Goal: Task Accomplishment & Management: Manage account settings

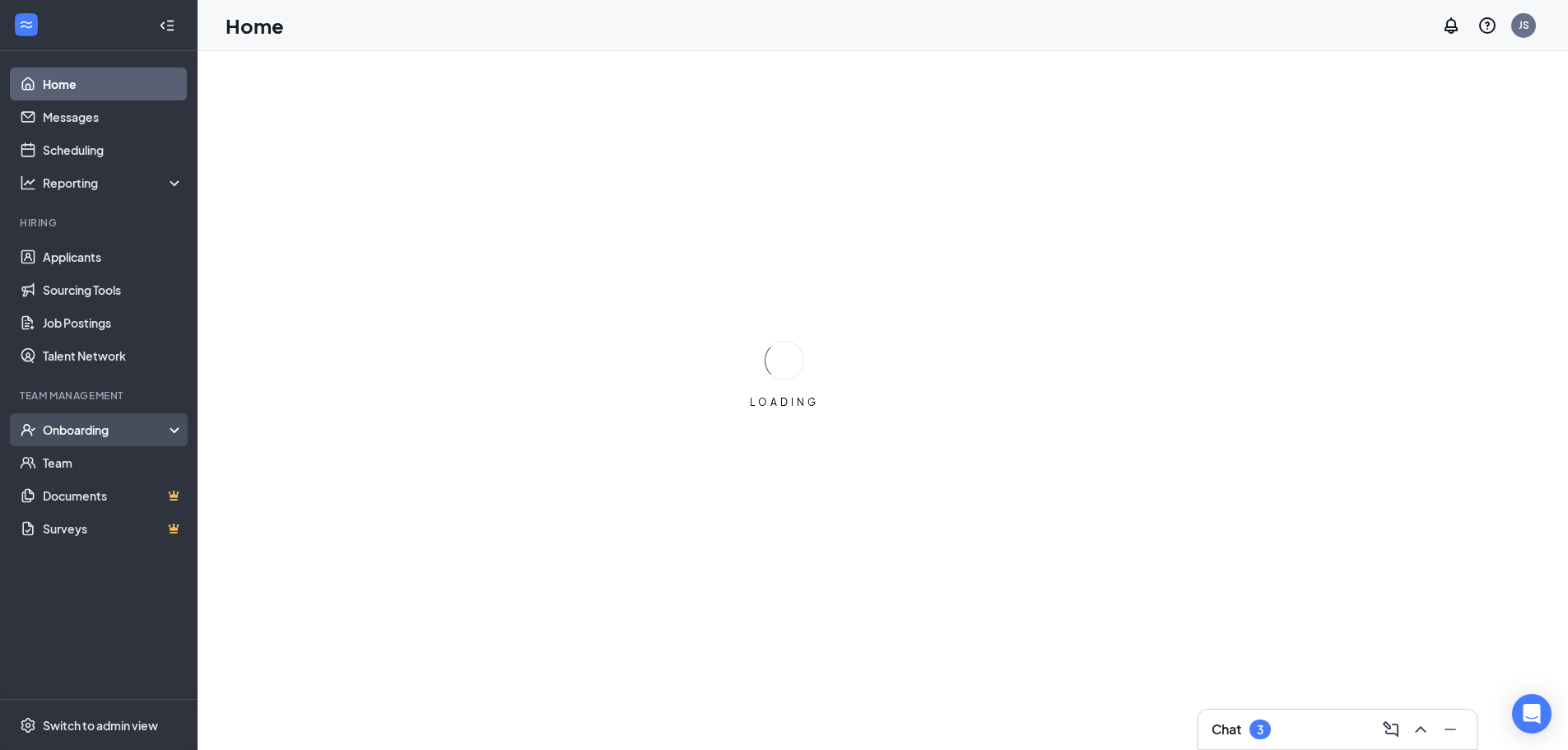
click at [102, 422] on div "Onboarding" at bounding box center [106, 429] width 127 height 16
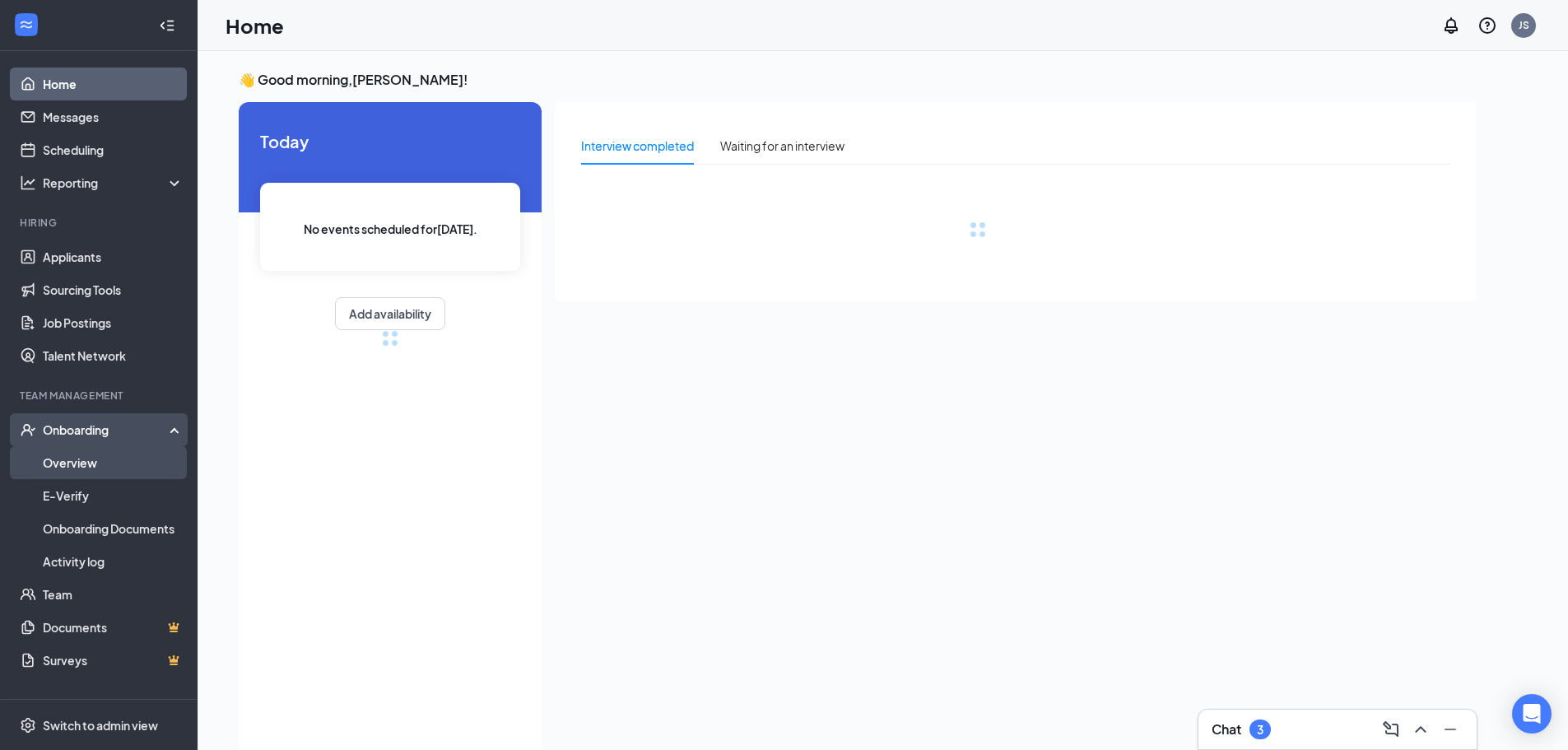
click at [102, 455] on link "Overview" at bounding box center [113, 462] width 140 height 33
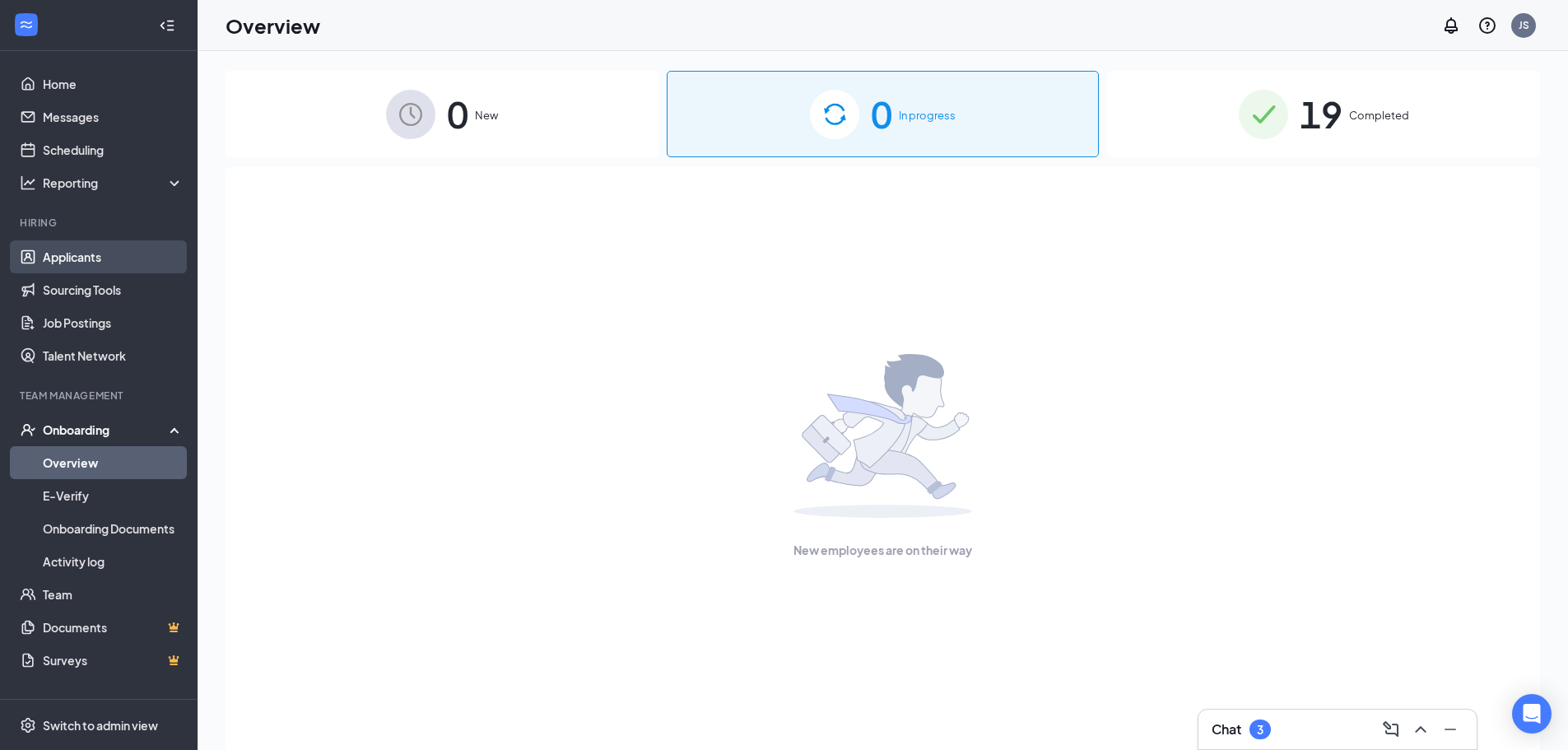
click at [80, 255] on link "Applicants" at bounding box center [113, 257] width 140 height 33
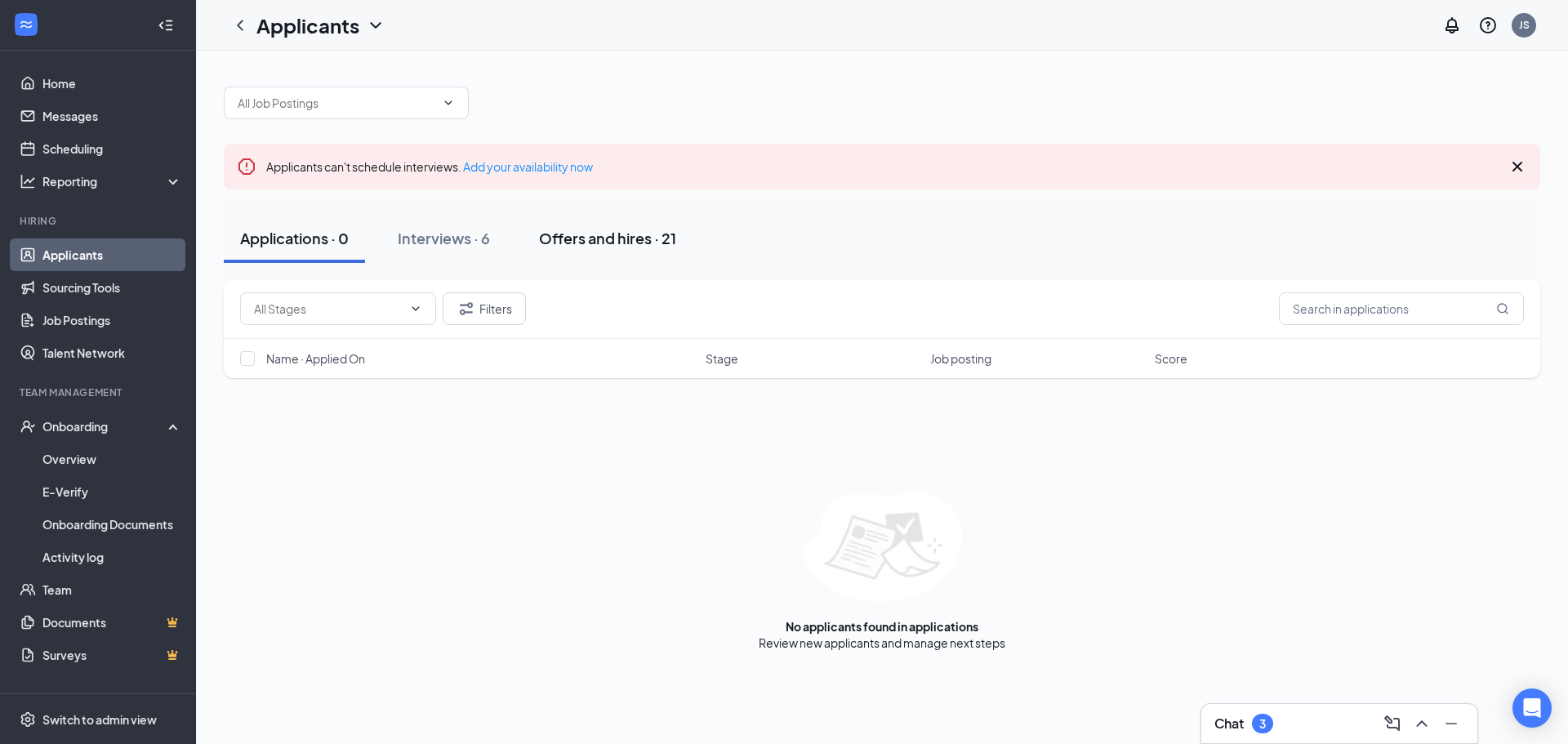
click at [579, 237] on div "Offers and hires · 21" at bounding box center [608, 238] width 138 height 20
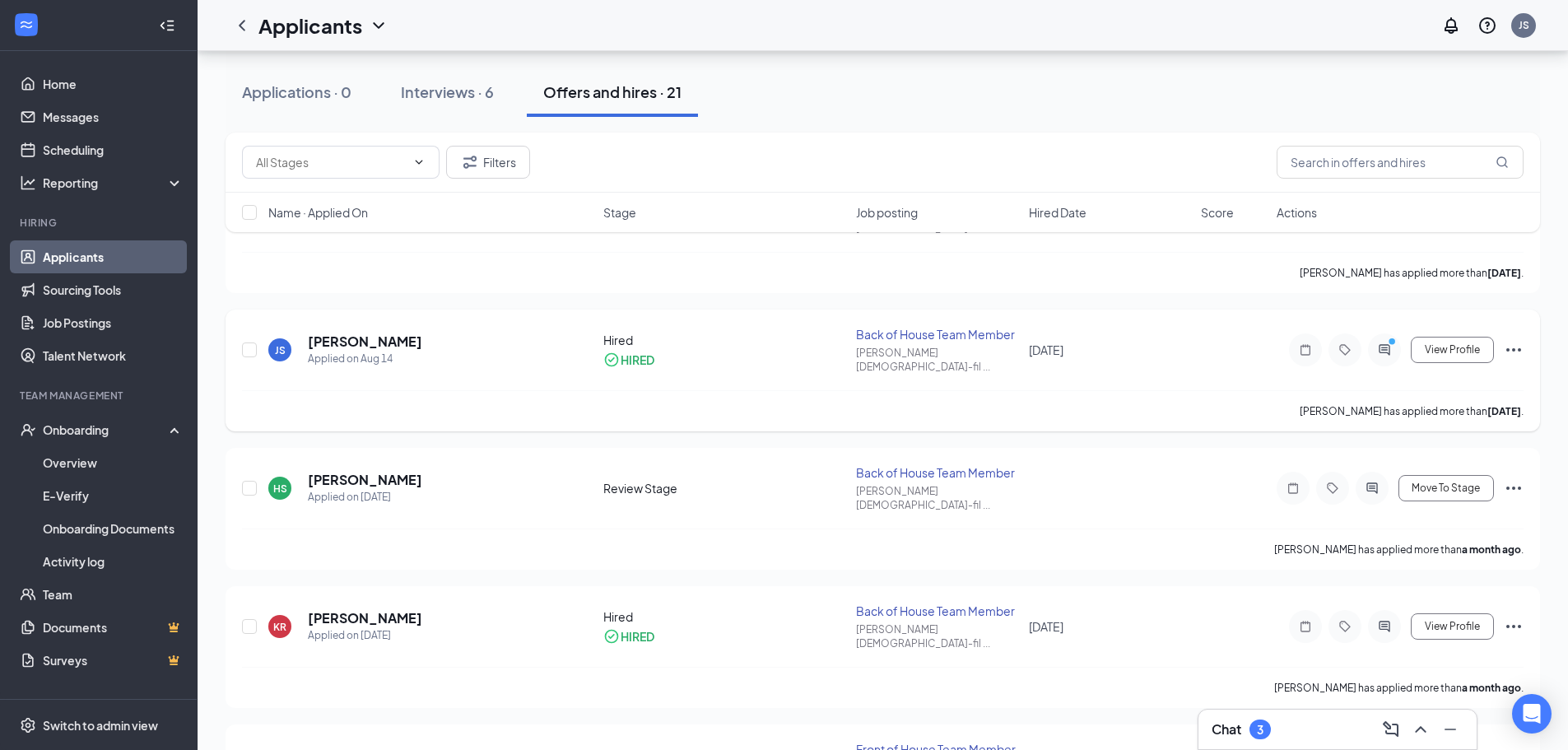
scroll to position [247, 0]
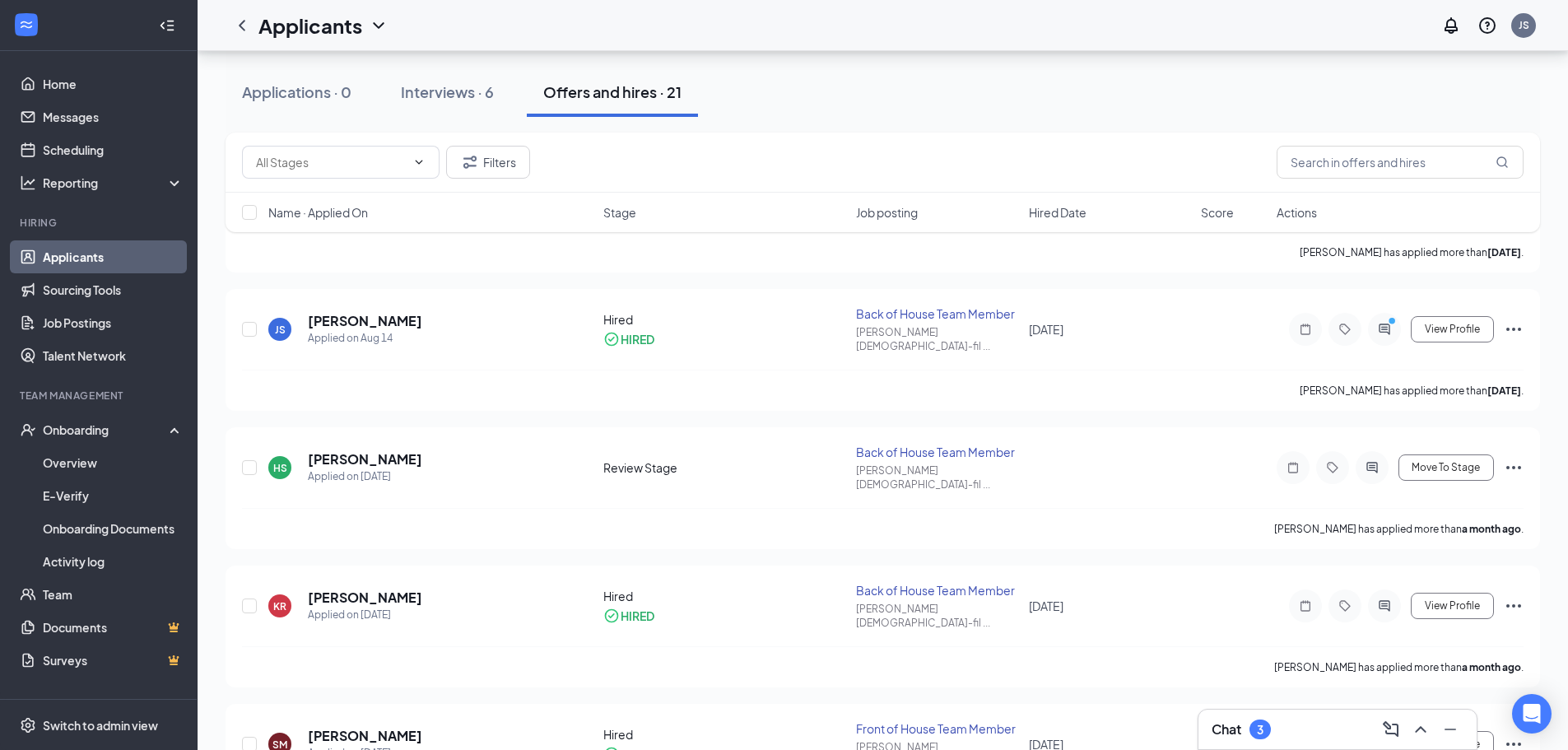
click at [1266, 738] on div "3" at bounding box center [1260, 729] width 21 height 20
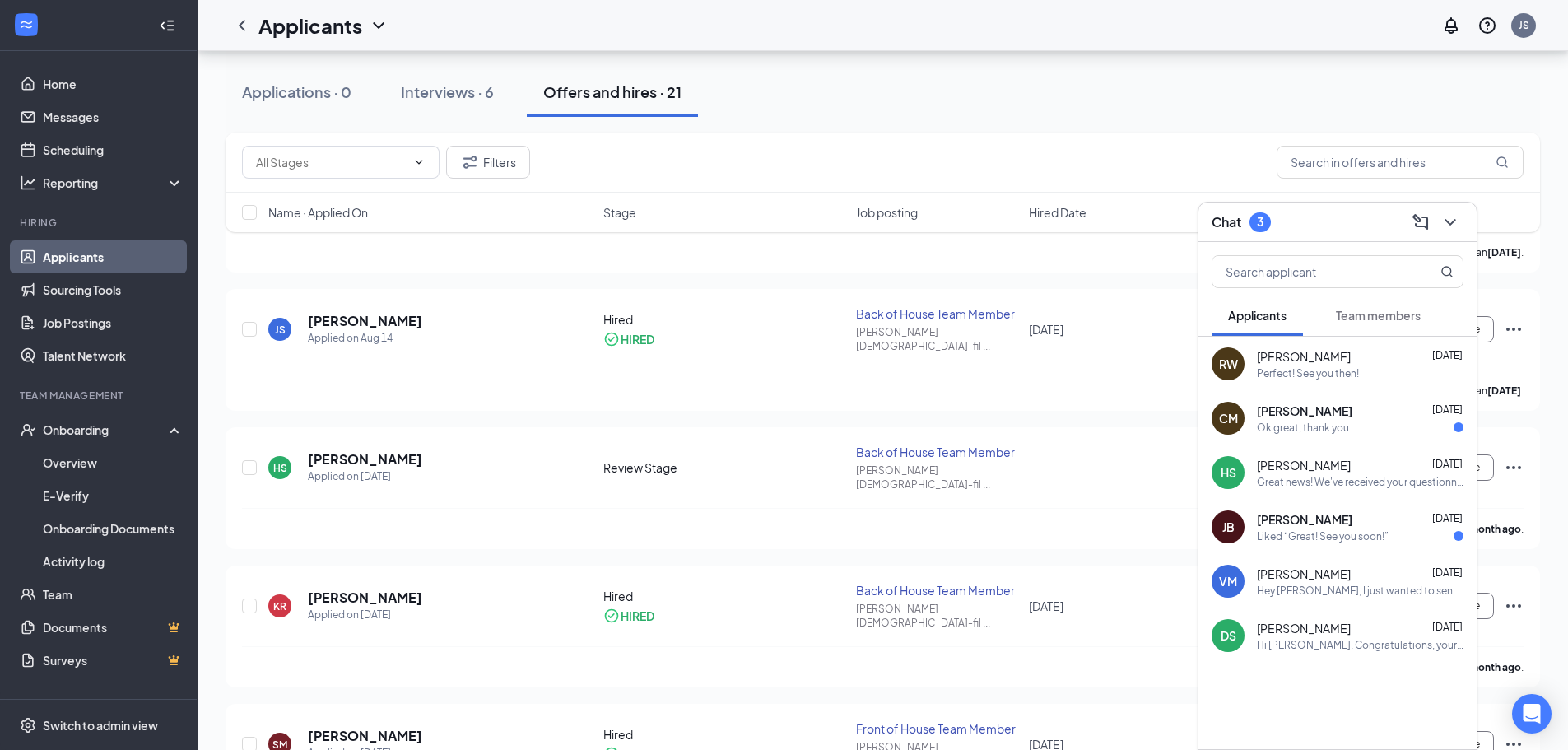
click at [1368, 485] on div "Great news! We've received your questionnaire and are reviewing it. If you have…" at bounding box center [1359, 482] width 206 height 14
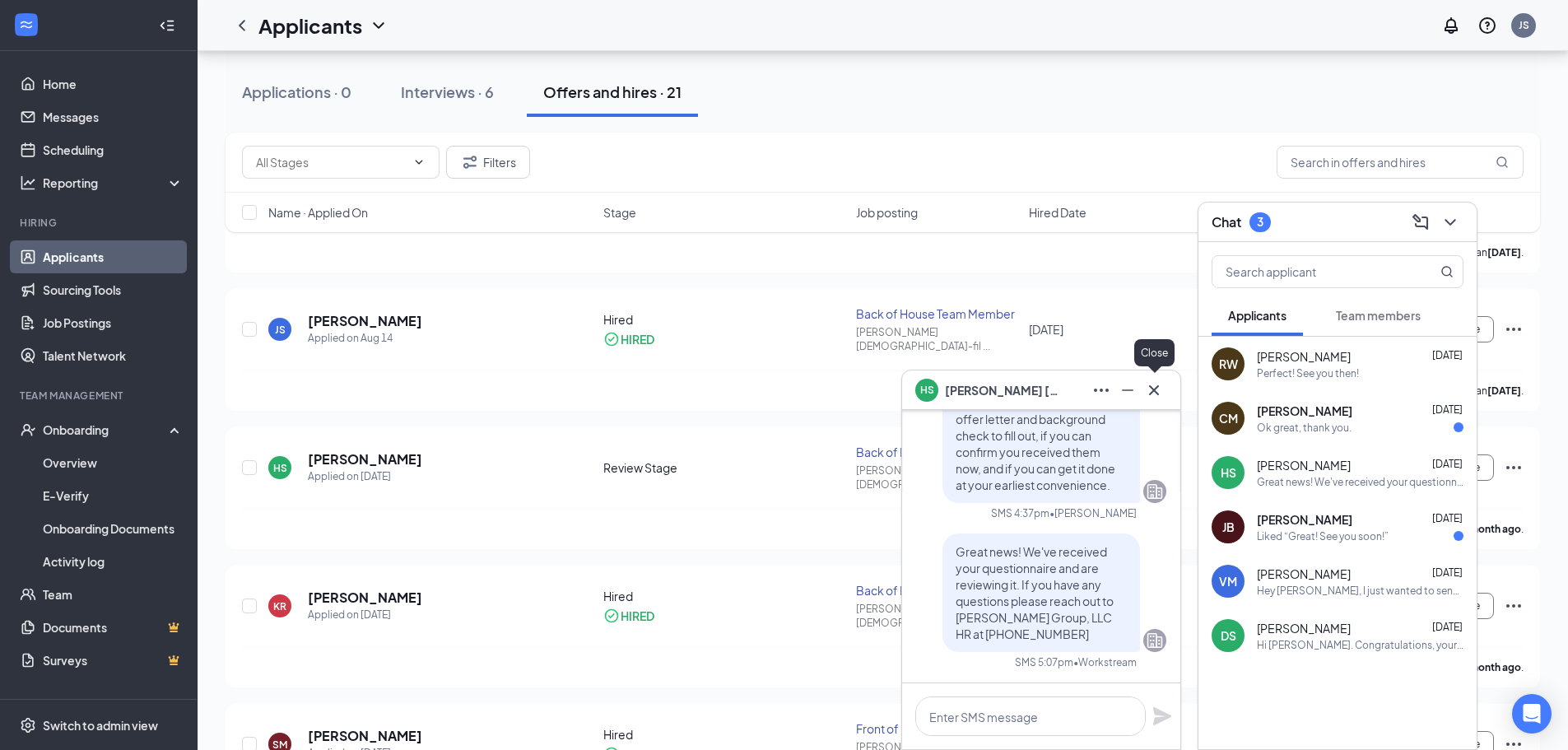
click at [1160, 392] on icon "Cross" at bounding box center [1153, 390] width 20 height 20
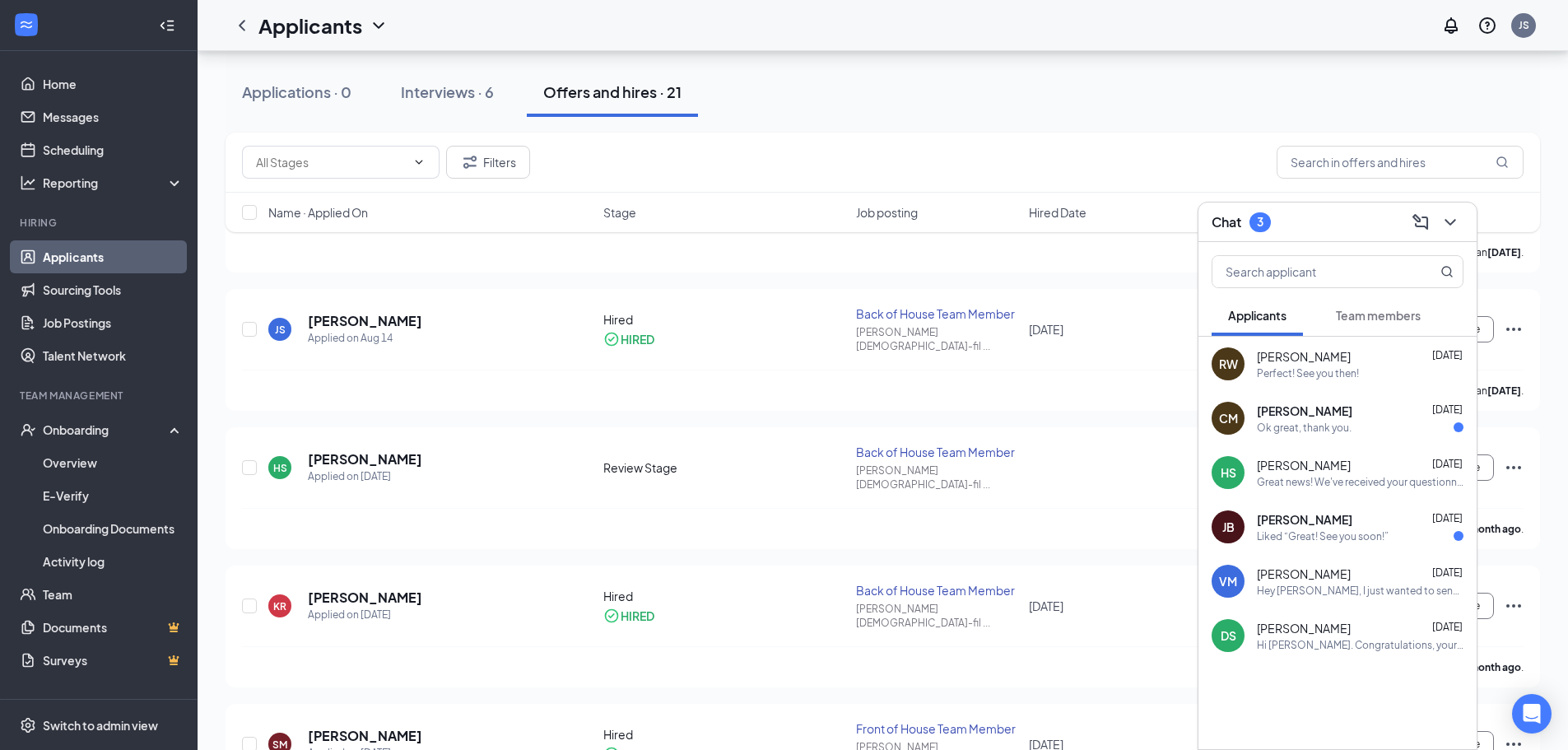
click at [1443, 220] on icon "ChevronDown" at bounding box center [1450, 222] width 20 height 20
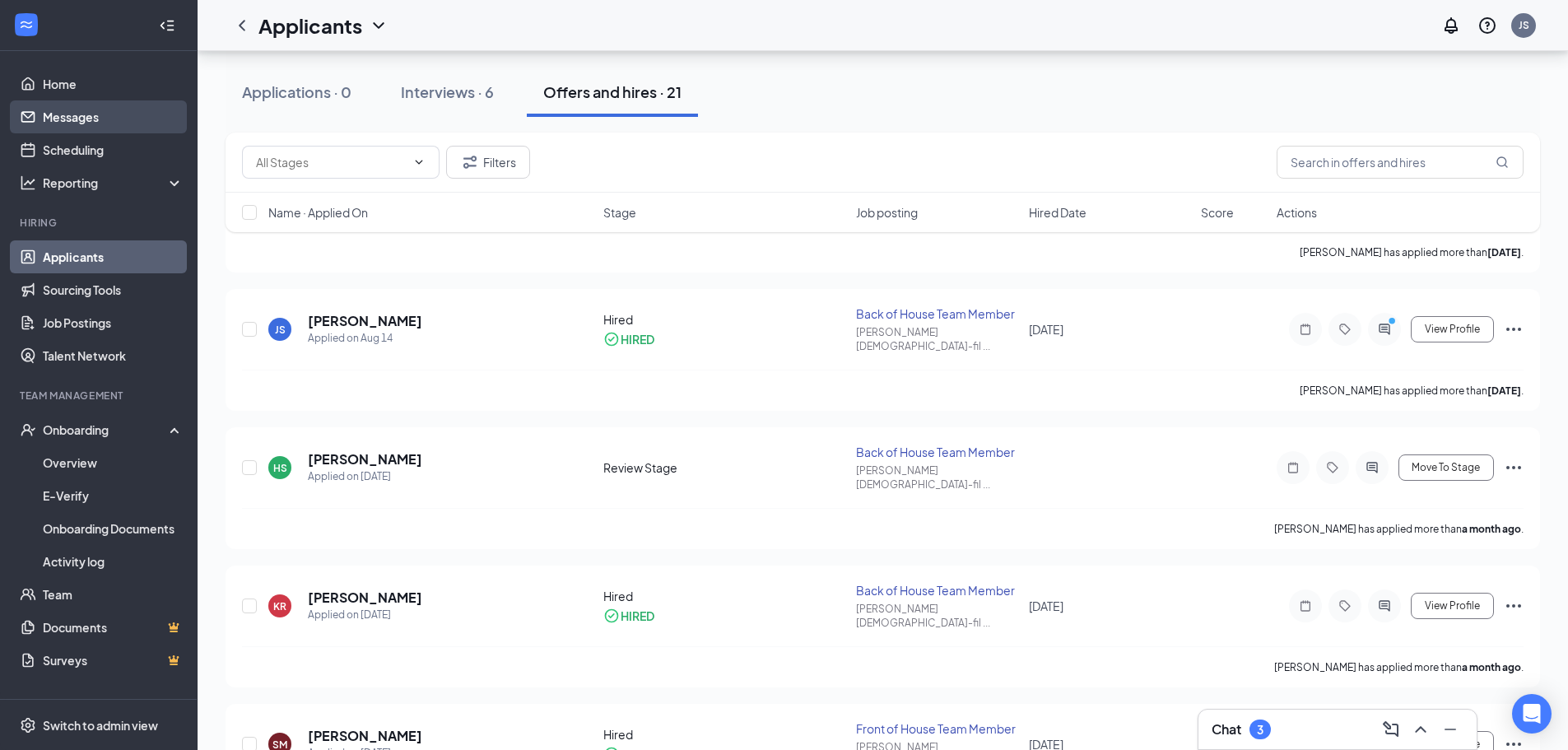
click at [80, 116] on link "Messages" at bounding box center [113, 116] width 140 height 33
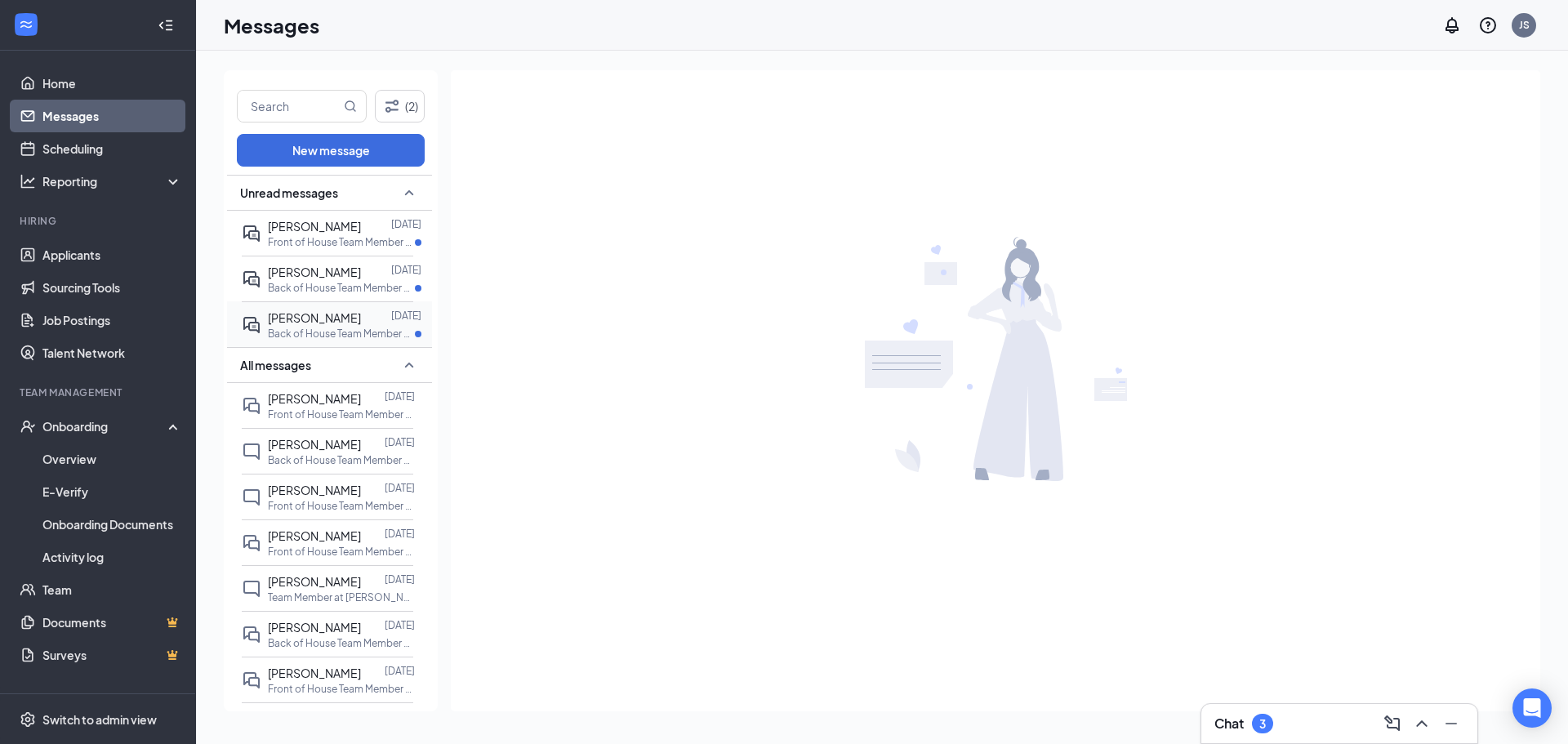
scroll to position [82, 0]
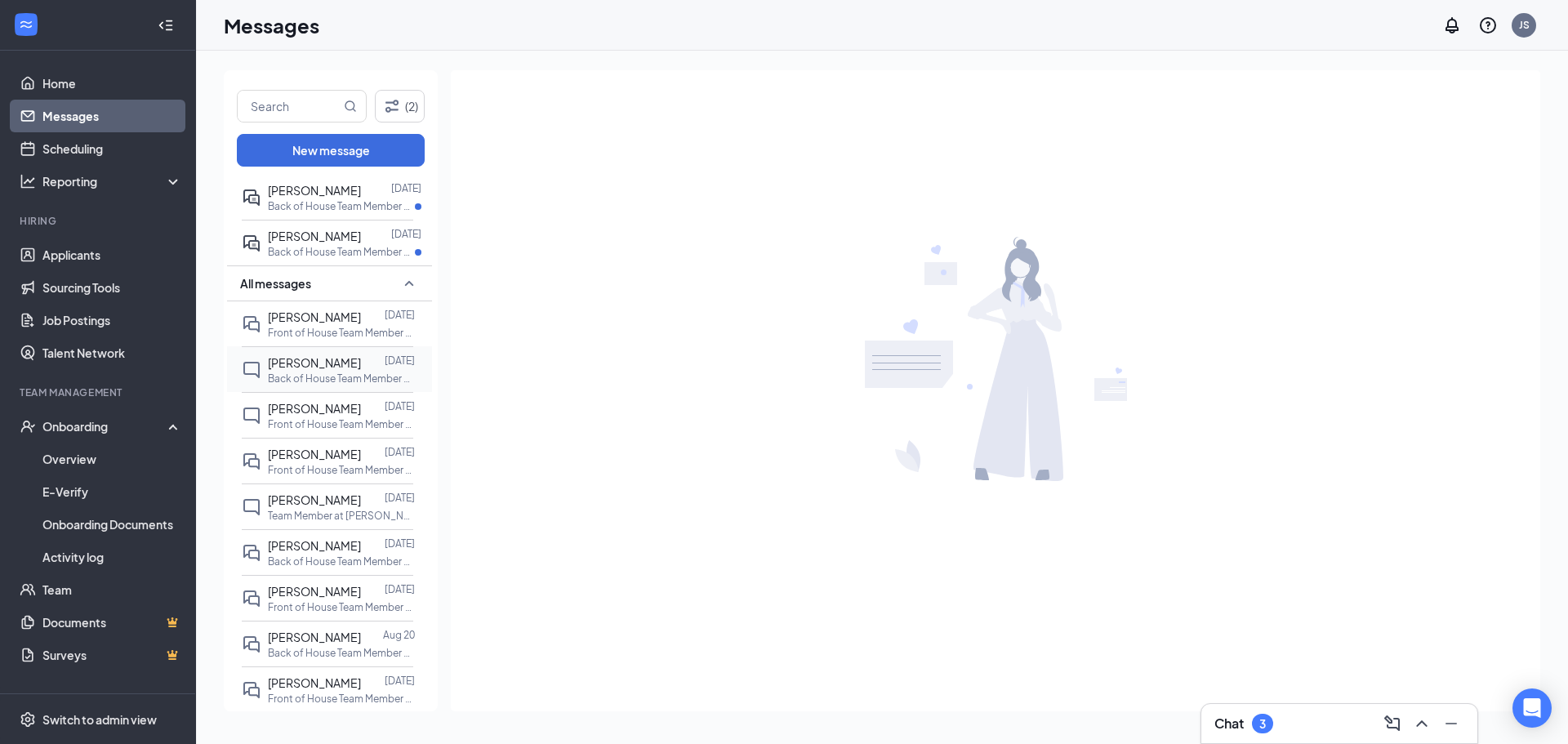
click at [330, 365] on span "[PERSON_NAME]" at bounding box center [314, 362] width 93 height 14
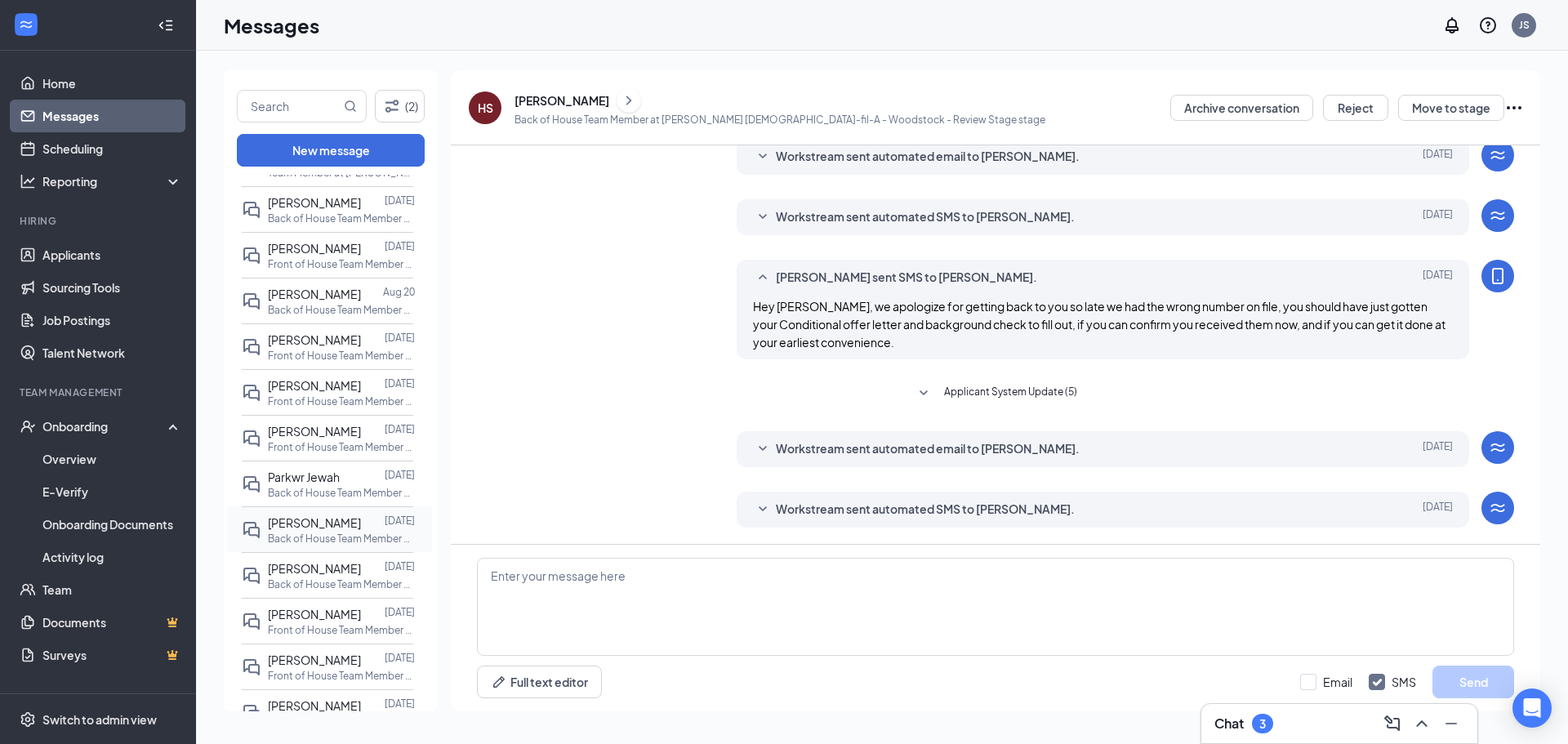
scroll to position [409, 0]
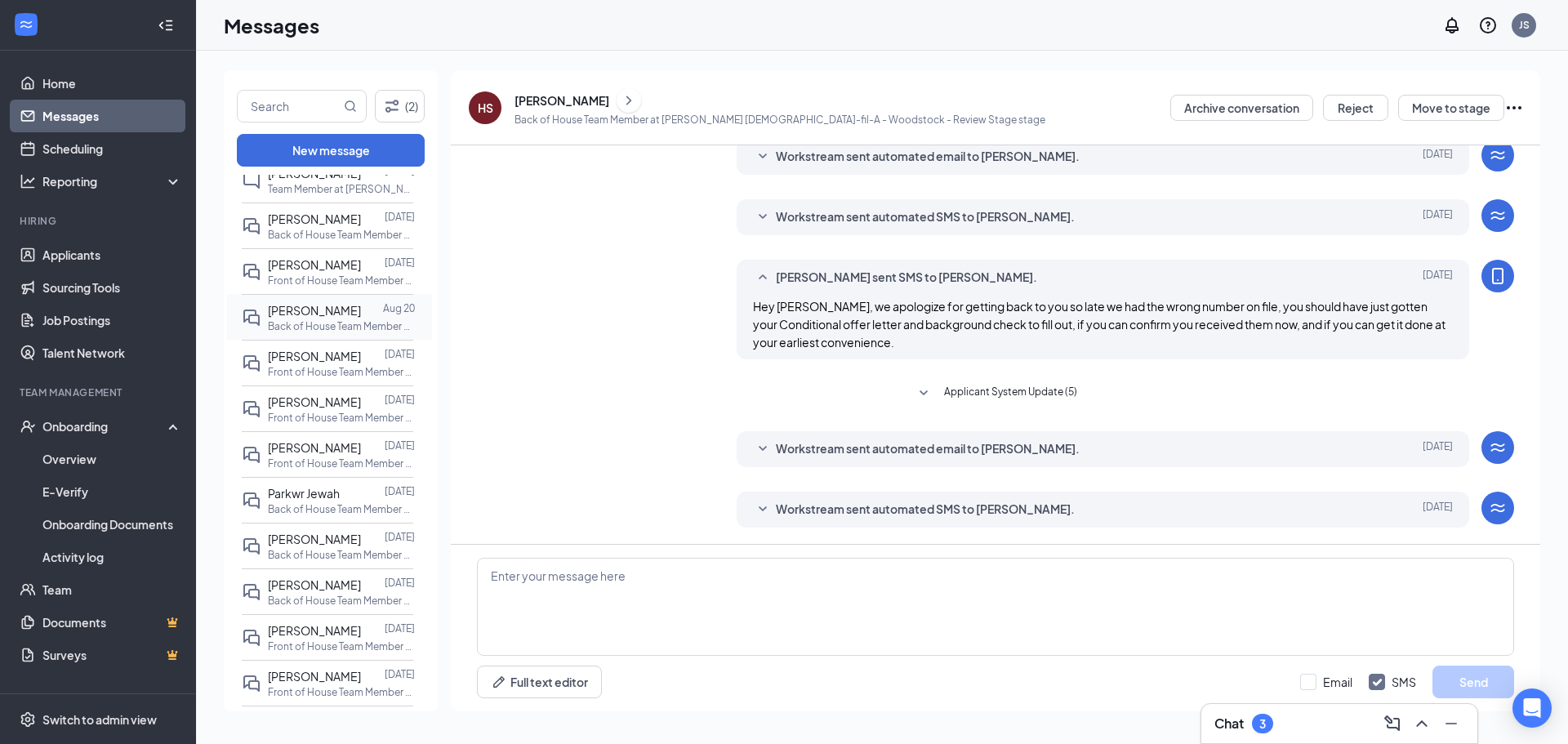
click at [311, 312] on span "[PERSON_NAME]" at bounding box center [314, 310] width 93 height 14
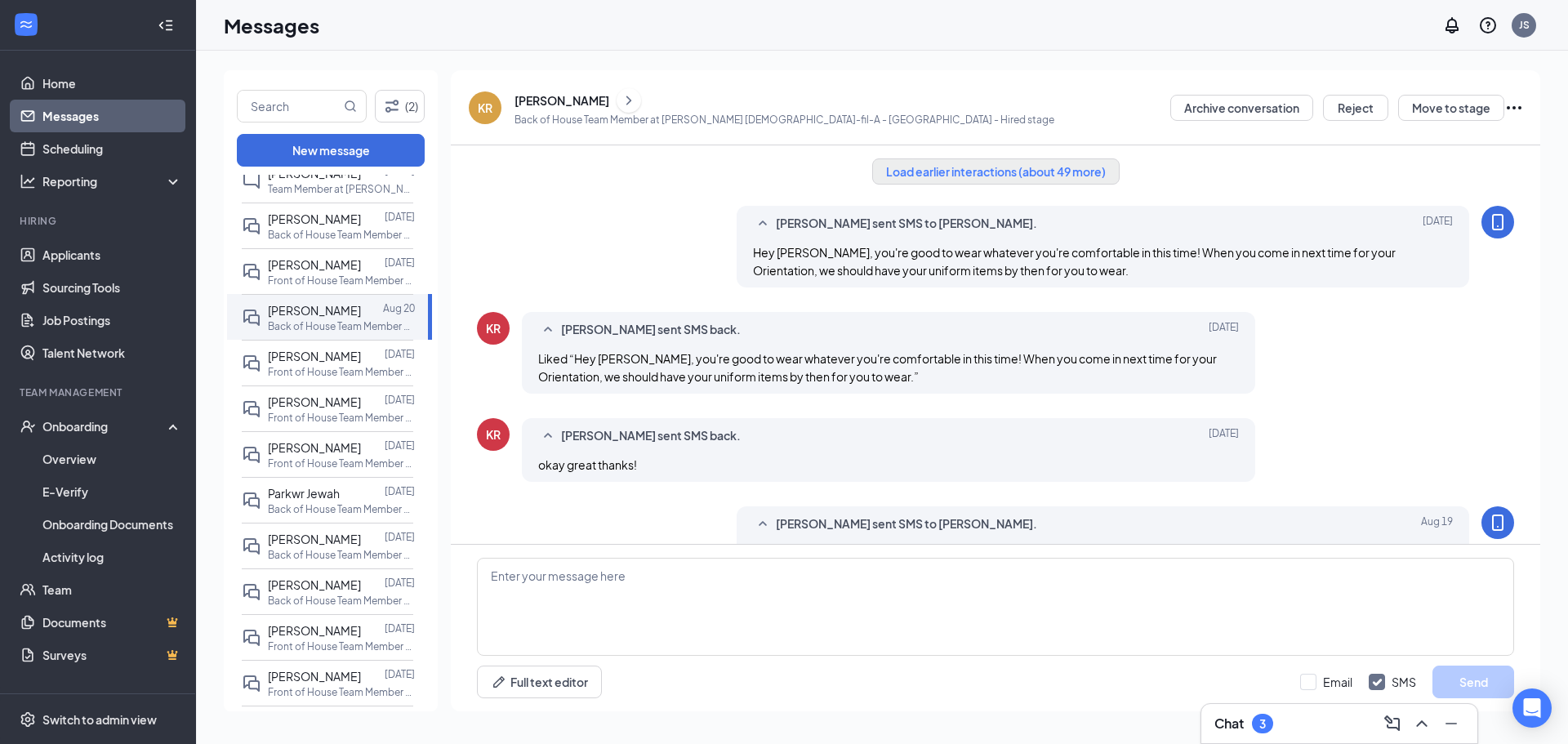
drag, startPoint x: 922, startPoint y: 158, endPoint x: 924, endPoint y: 176, distance: 18.1
click at [922, 161] on div "Load earlier interactions (about 49 more) [PERSON_NAME] sent SMS to [PERSON_NAM…" at bounding box center [996, 648] width 1037 height 1006
click at [924, 176] on button "Load earlier interactions (about 49 more)" at bounding box center [996, 172] width 247 height 26
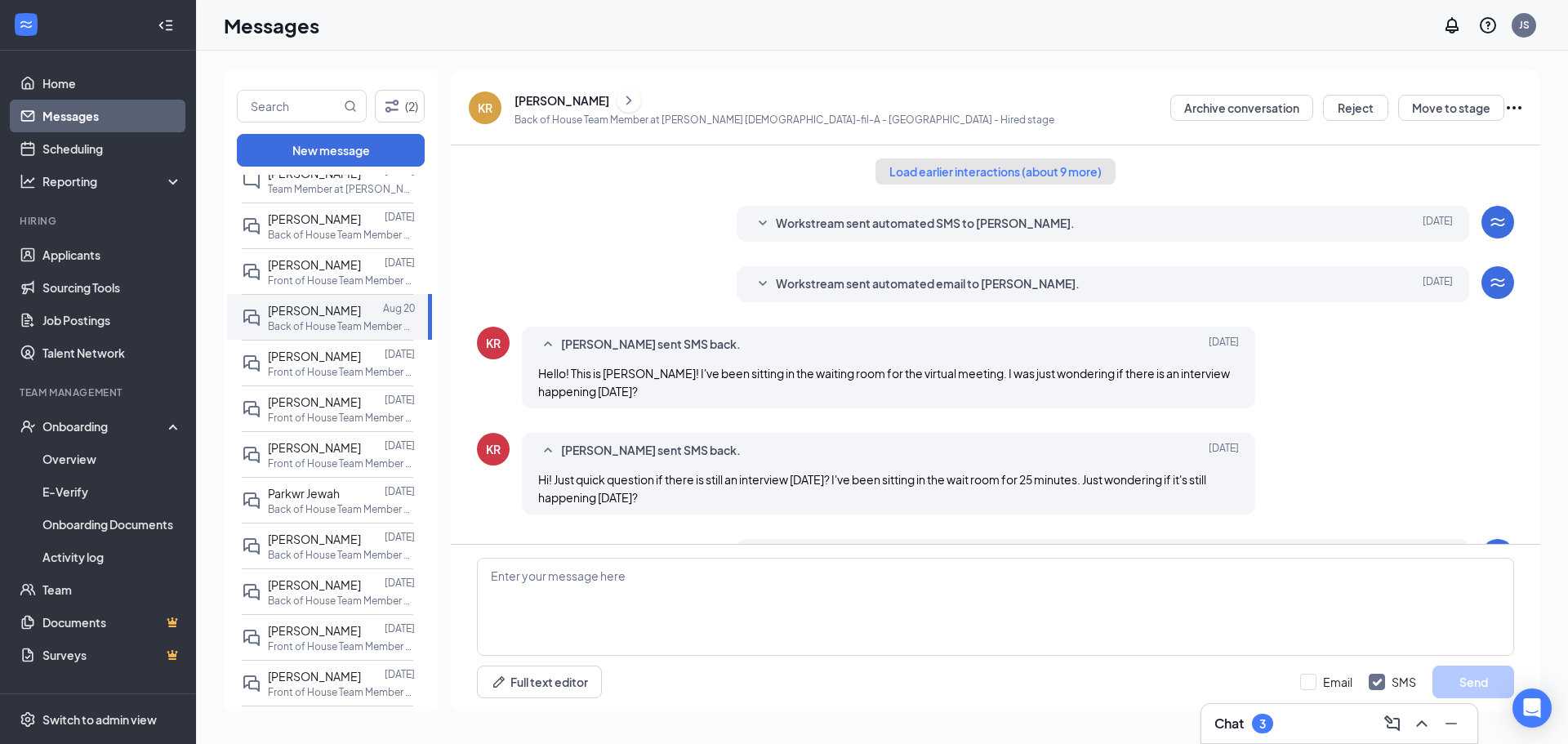
click at [957, 183] on button "Load earlier interactions (about 9 more)" at bounding box center [996, 172] width 240 height 26
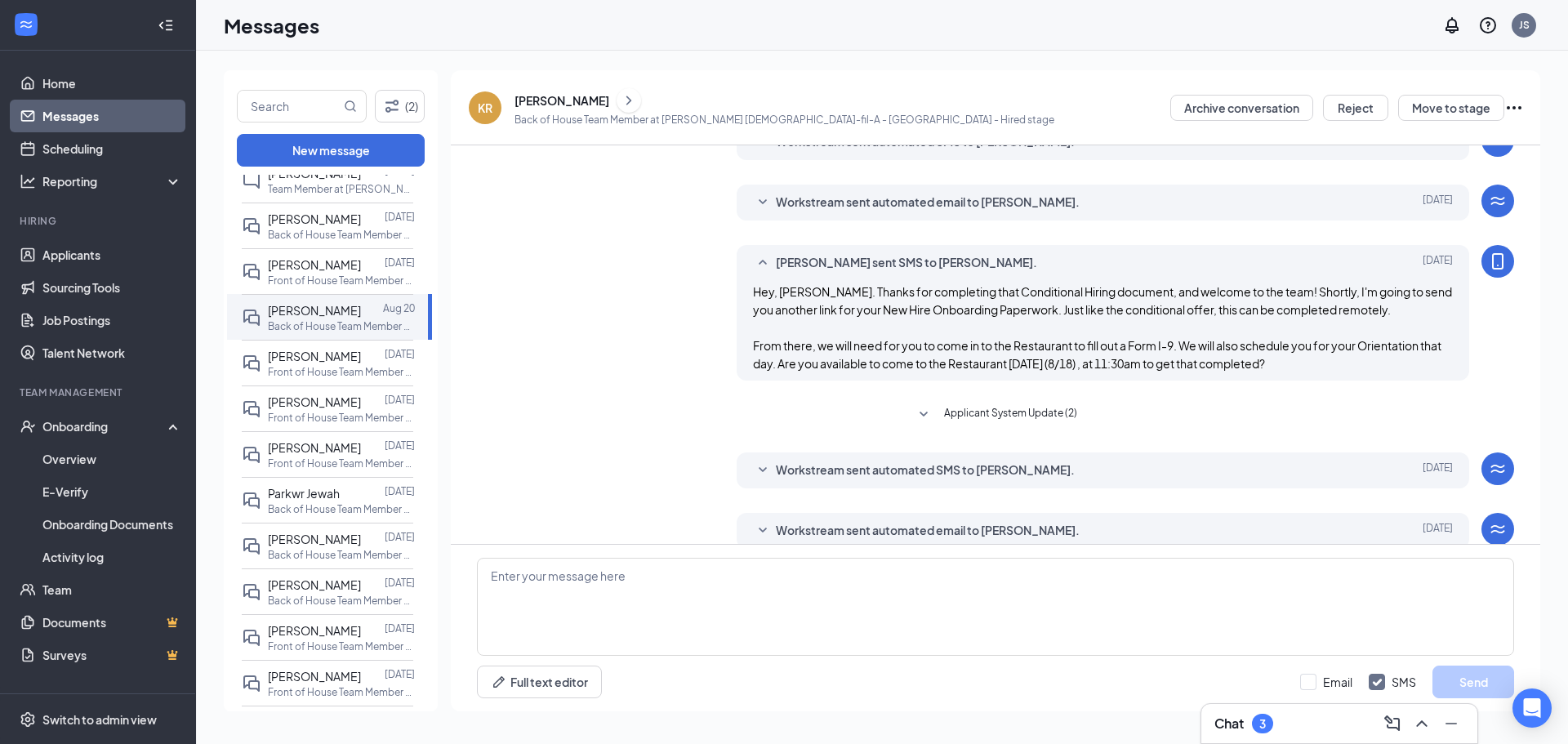
scroll to position [2286, 0]
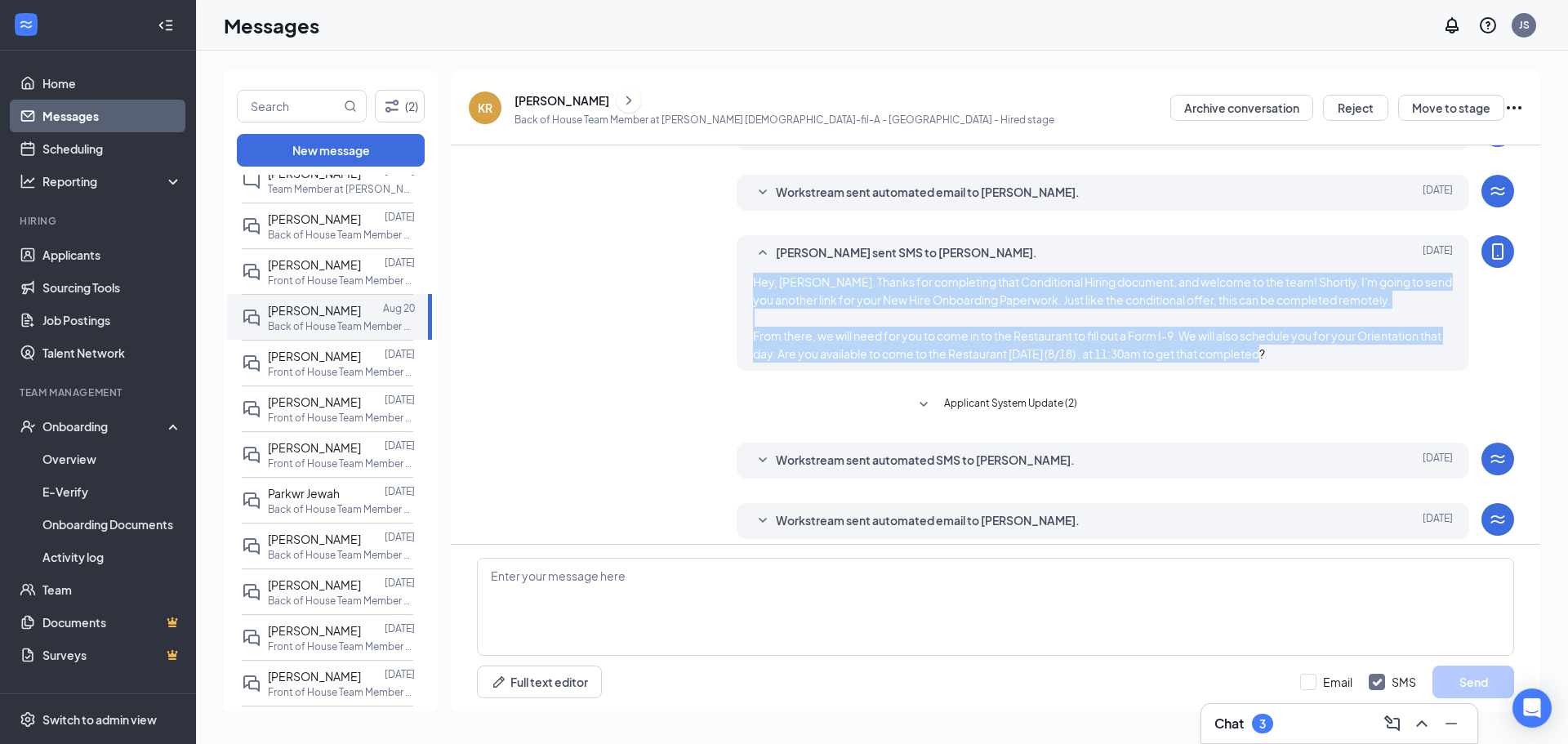
drag, startPoint x: 745, startPoint y: 279, endPoint x: 1346, endPoint y: 369, distance: 607.7
click at [1346, 369] on div "[PERSON_NAME] sent SMS to [PERSON_NAME]. [DATE] Hey, [PERSON_NAME]. Thanks for …" at bounding box center [1103, 303] width 733 height 136
copy span "Hey, [PERSON_NAME]. Thanks for completing that Conditional Hiring document, and…"
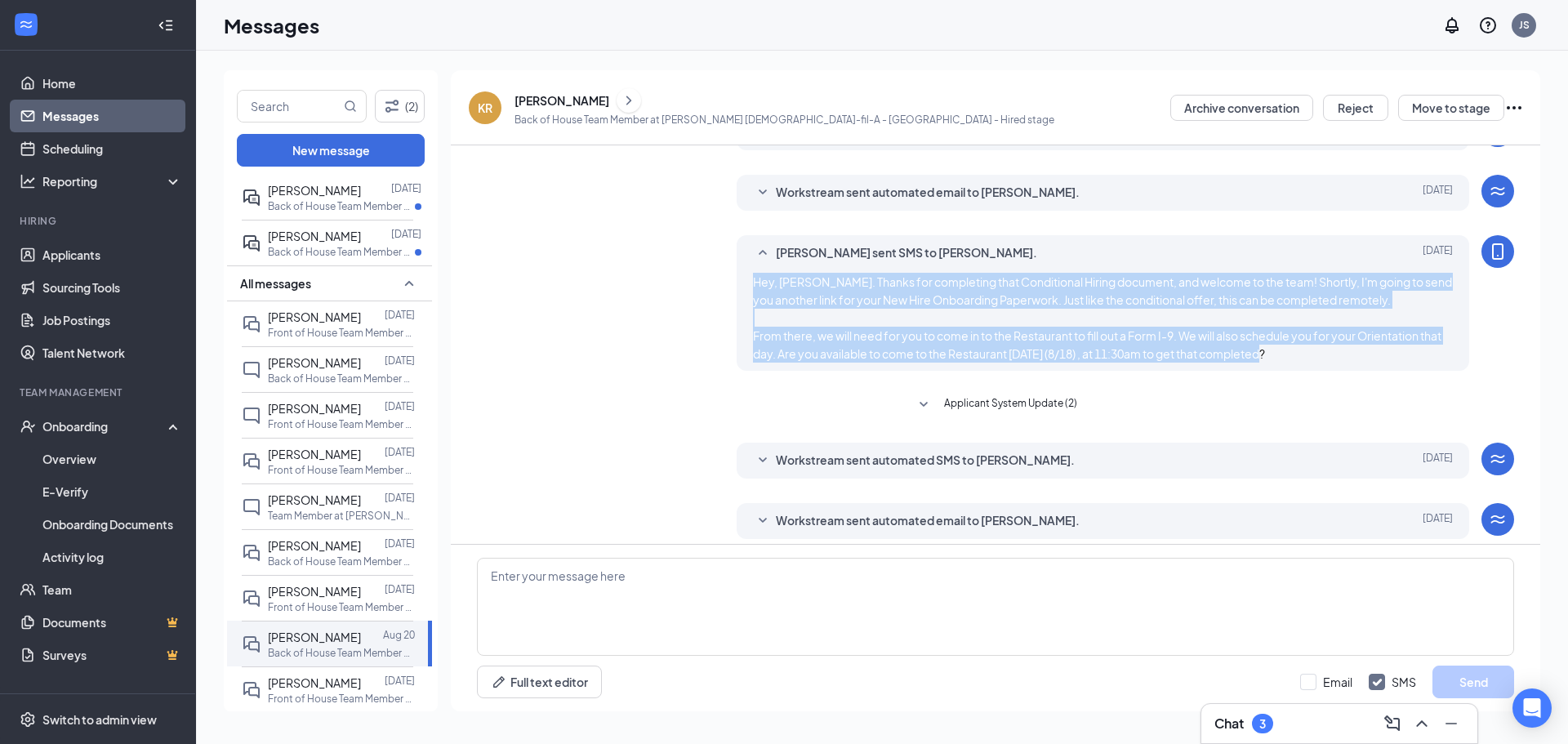
scroll to position [0, 0]
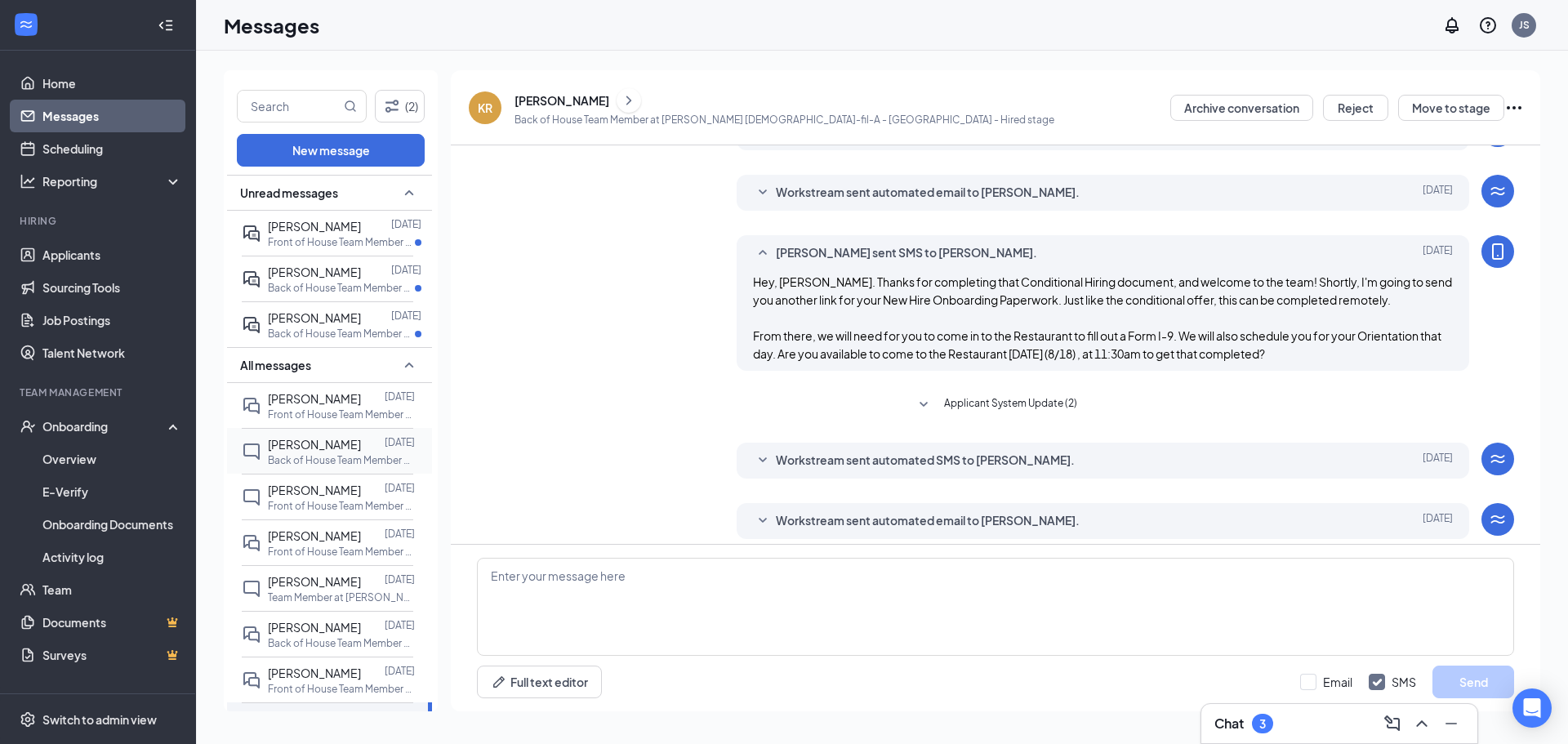
click at [279, 456] on p "Back of House Team Member at [PERSON_NAME] [DEMOGRAPHIC_DATA]-fil-A - [GEOGRAPH…" at bounding box center [341, 460] width 147 height 14
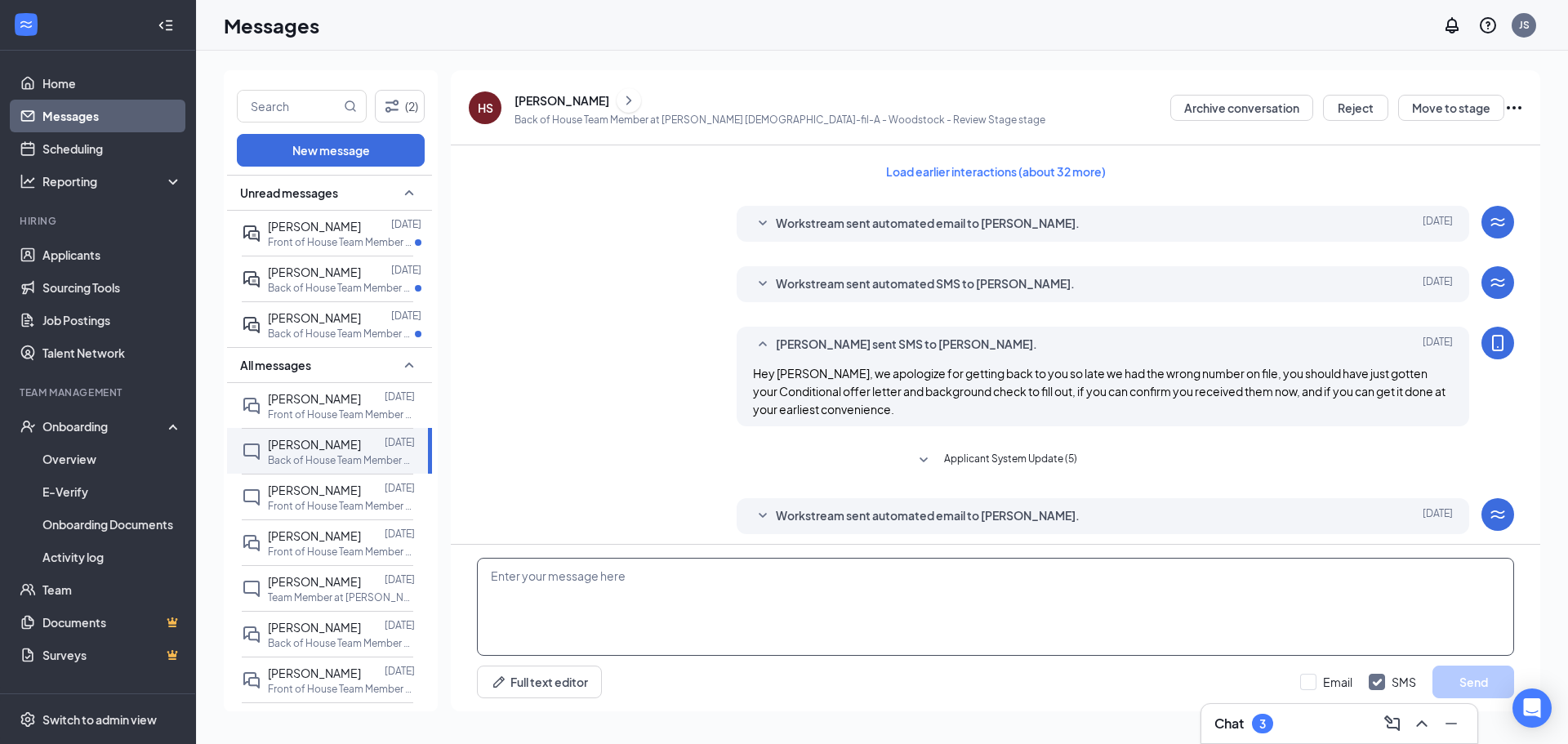
scroll to position [67, 0]
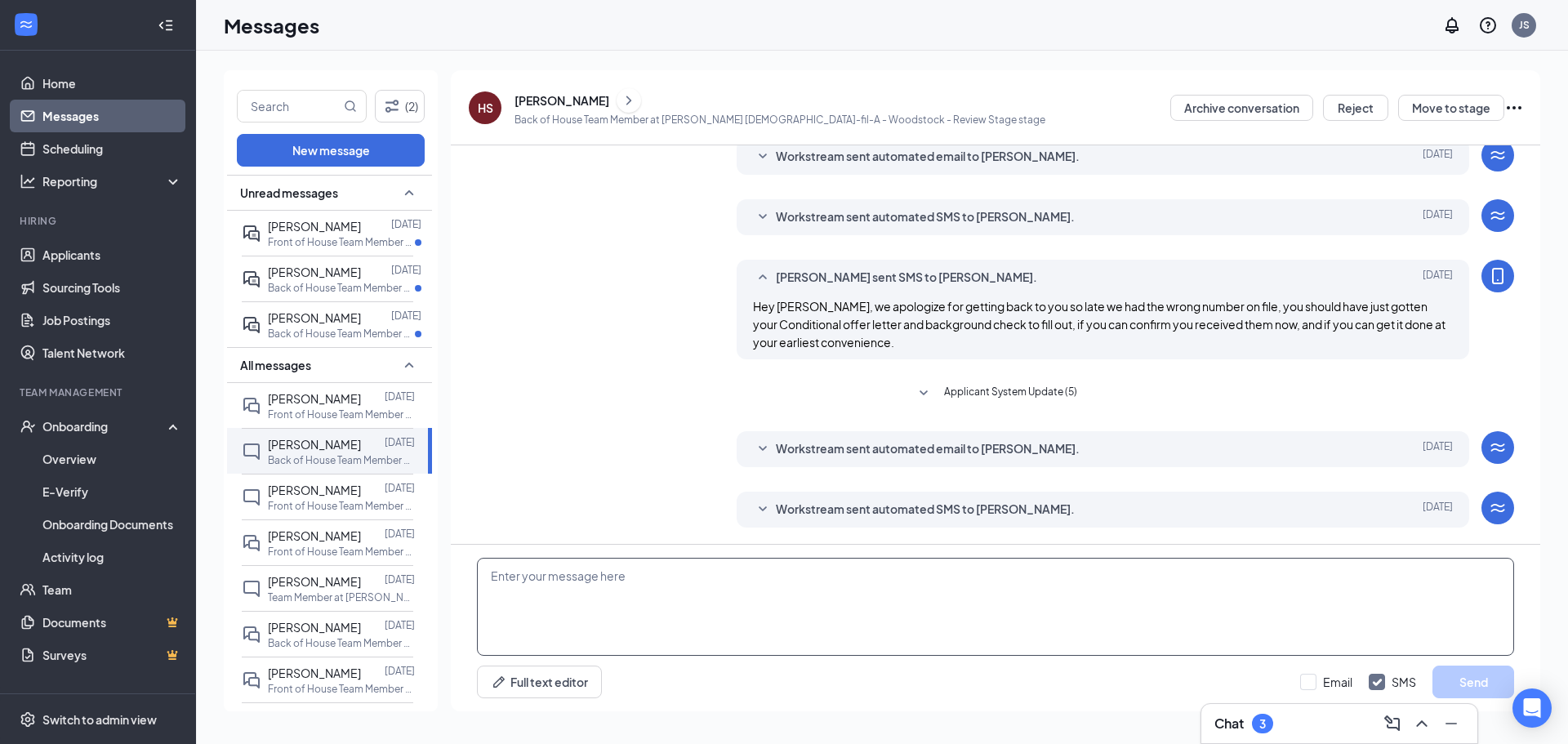
click at [651, 571] on textarea at bounding box center [996, 606] width 1037 height 98
paste textarea "Hey, [PERSON_NAME]. Thanks for completing that Conditional Hiring document, and…"
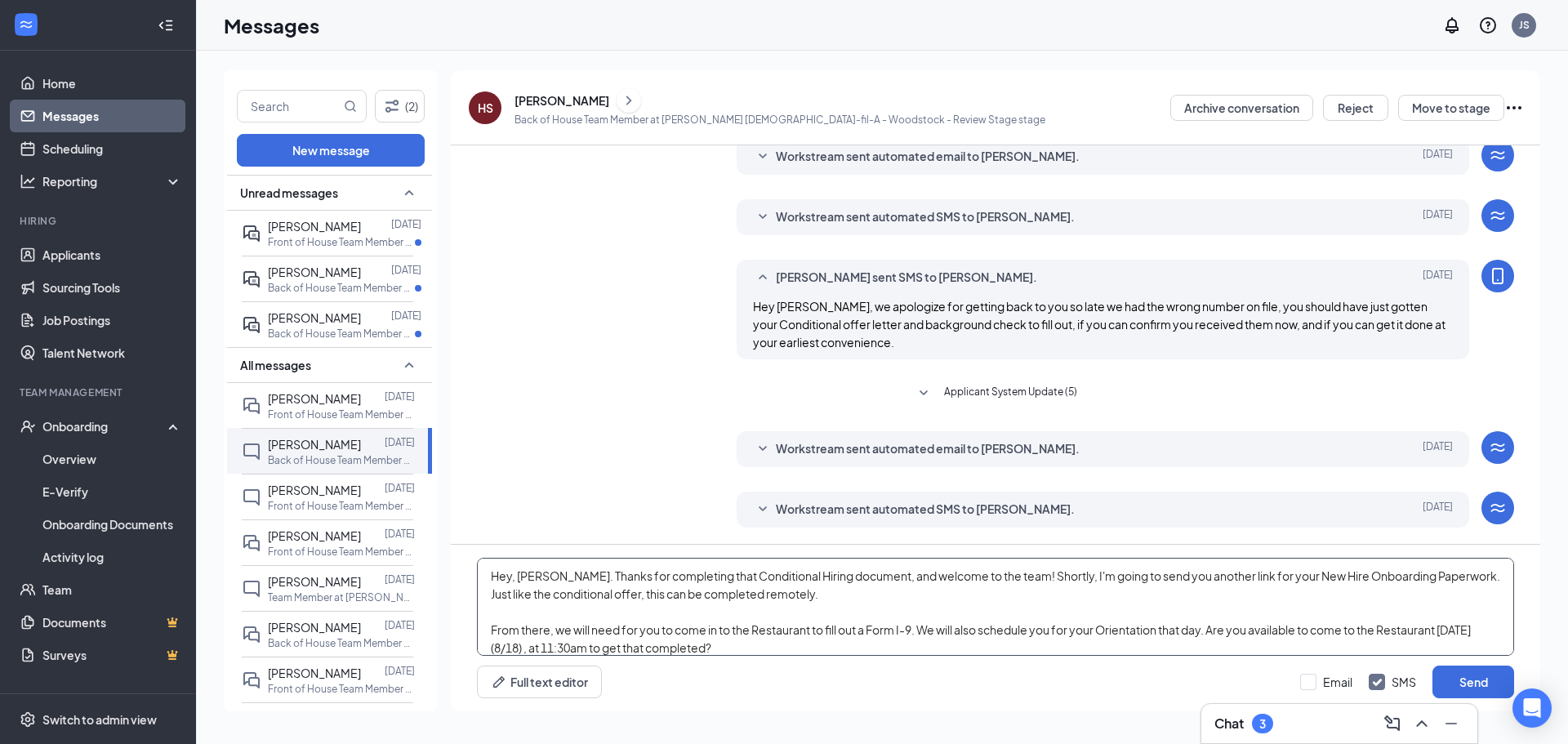
drag, startPoint x: 550, startPoint y: 575, endPoint x: 520, endPoint y: 576, distance: 30.0
click at [520, 576] on textarea "Hey, [PERSON_NAME]. Thanks for completing that Conditional Hiring document, and…" at bounding box center [996, 606] width 1037 height 98
click at [890, 599] on textarea "Hey, [PERSON_NAME]. Thanks for completing that Conditional Hiring document, and…" at bounding box center [996, 606] width 1037 height 98
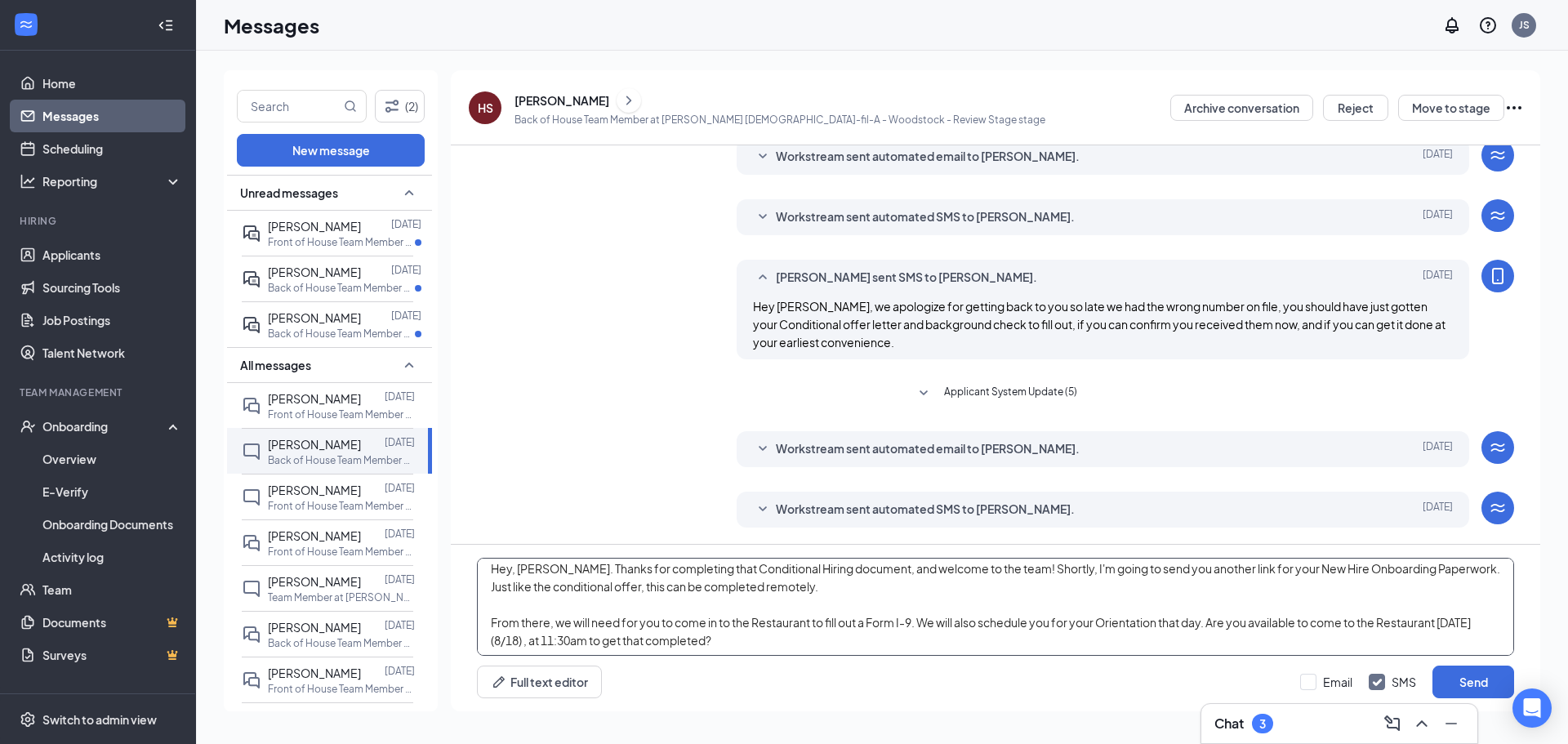
scroll to position [10, 0]
click at [916, 618] on textarea "Hey, [PERSON_NAME]. Thanks for completing that Conditional Hiring document, and…" at bounding box center [996, 606] width 1037 height 98
drag, startPoint x: 905, startPoint y: 638, endPoint x: 857, endPoint y: 636, distance: 48.0
click at [857, 636] on textarea "Hey, [PERSON_NAME]. Thanks for completing that Conditional Hiring document, and…" at bounding box center [996, 606] width 1037 height 98
click at [920, 636] on textarea "Hey, [PERSON_NAME]. Thanks for completing that Conditional Hiring document, and…" at bounding box center [996, 606] width 1037 height 98
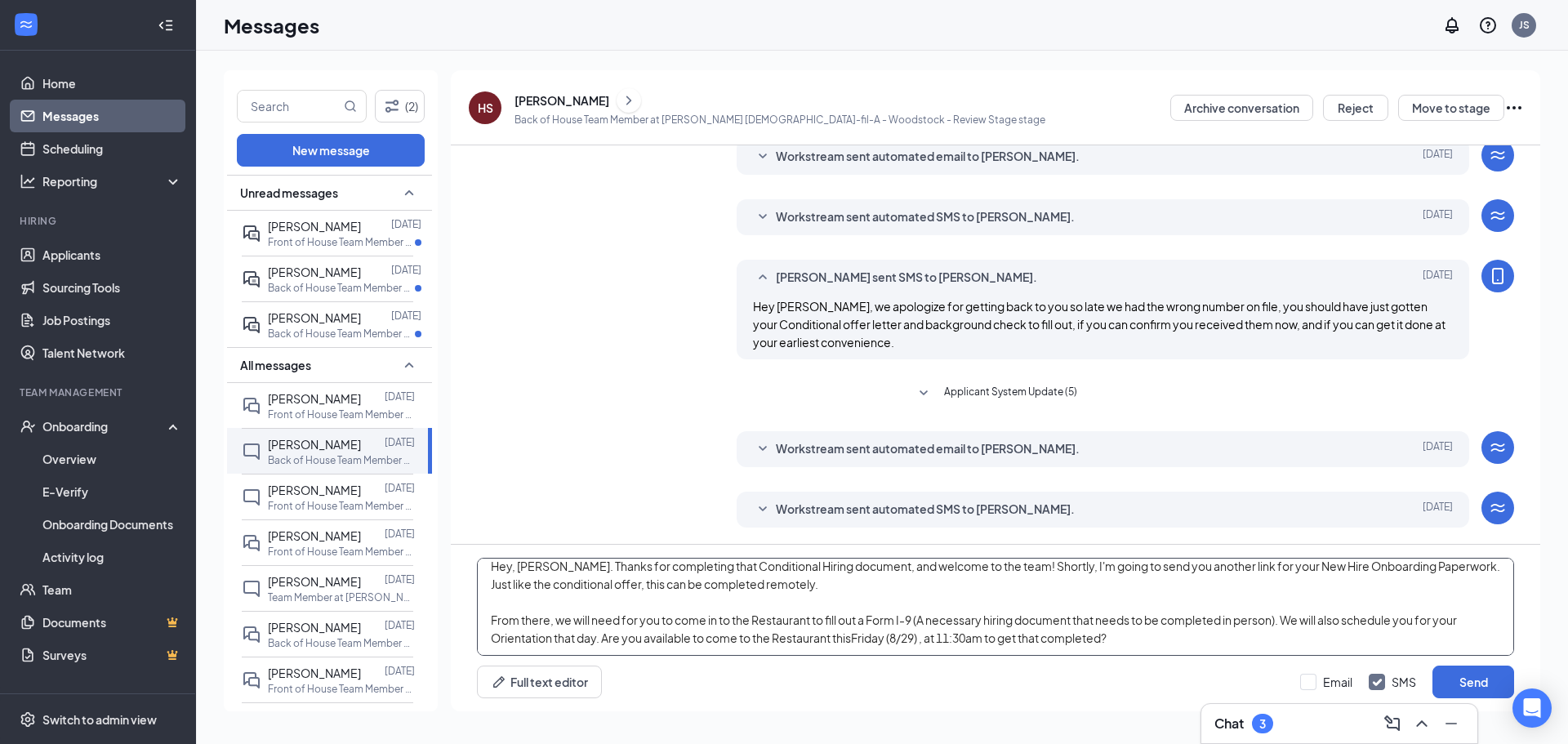
drag, startPoint x: 990, startPoint y: 637, endPoint x: 945, endPoint y: 634, distance: 45.1
click at [945, 634] on textarea "Hey, [PERSON_NAME]. Thanks for completing that Conditional Hiring document, and…" at bounding box center [996, 606] width 1037 height 98
click at [1125, 641] on textarea "Hey, [PERSON_NAME]. Thanks for completing that Conditional Hiring document, and…" at bounding box center [996, 606] width 1037 height 98
drag, startPoint x: 841, startPoint y: 622, endPoint x: 830, endPoint y: 622, distance: 11.0
click at [830, 622] on textarea "Hey, [PERSON_NAME]. Thanks for completing that Conditional Hiring document, and…" at bounding box center [996, 606] width 1037 height 98
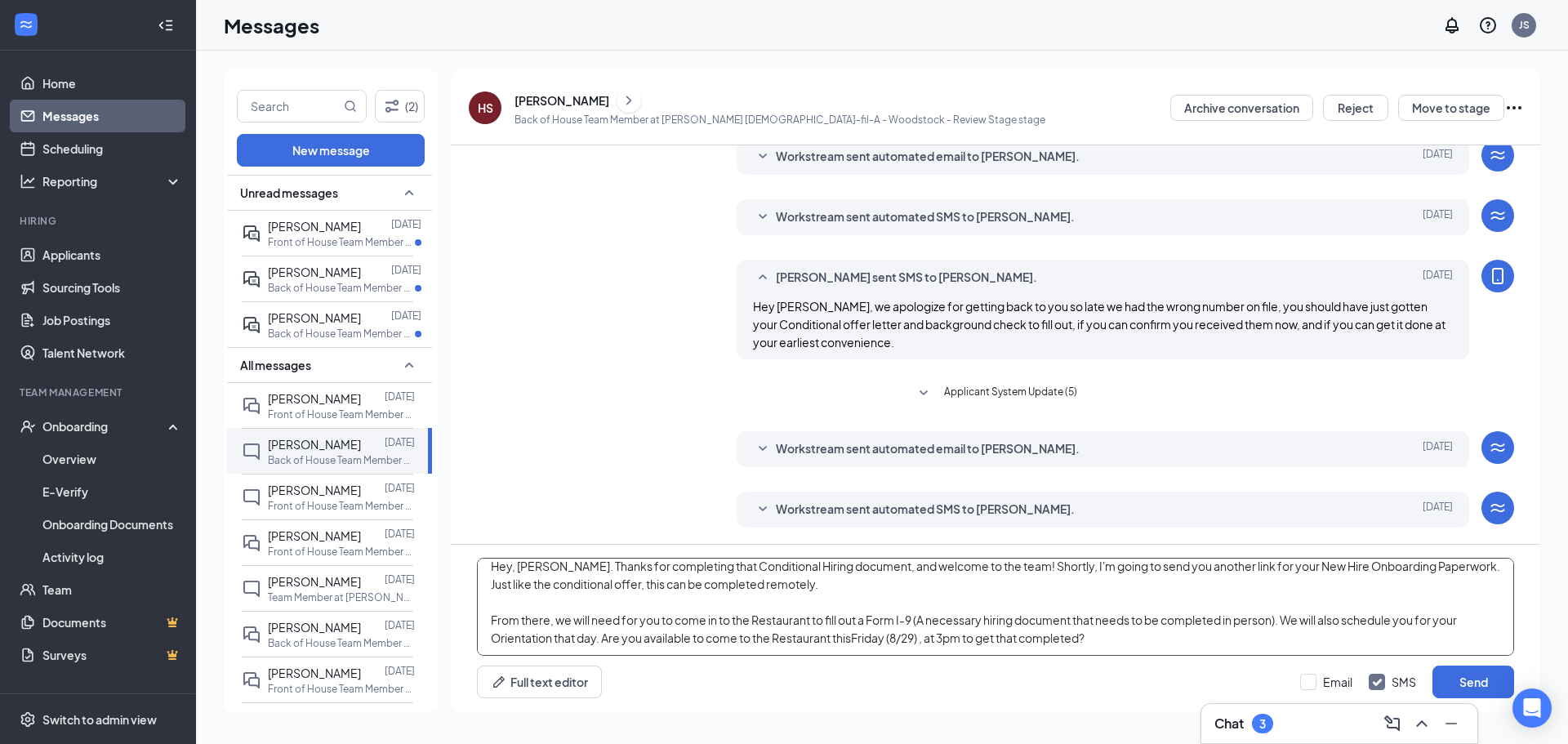
drag, startPoint x: 858, startPoint y: 621, endPoint x: 843, endPoint y: 621, distance: 15.0
click at [843, 621] on textarea "Hey, [PERSON_NAME]. Thanks for completing that Conditional Hiring document, and…" at bounding box center [996, 606] width 1037 height 98
click at [1242, 617] on textarea "Hey, [PERSON_NAME]. Thanks for completing that Conditional Hiring document, and…" at bounding box center [996, 606] width 1037 height 98
drag, startPoint x: 1135, startPoint y: 617, endPoint x: 1107, endPoint y: 618, distance: 28.0
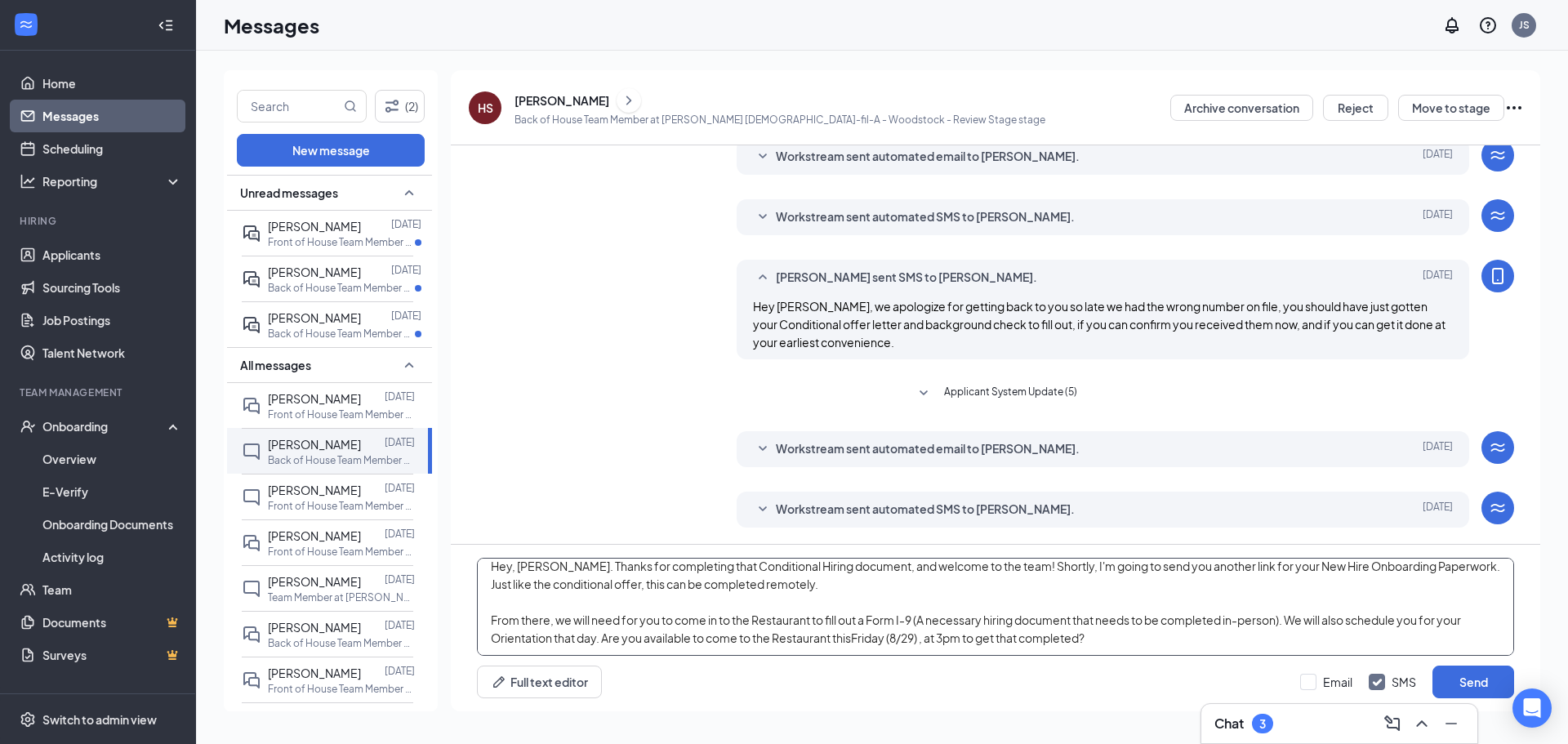
click at [1107, 618] on textarea "Hey, [PERSON_NAME]. Thanks for completing that Conditional Hiring document, and…" at bounding box center [996, 606] width 1037 height 98
drag, startPoint x: 1149, startPoint y: 614, endPoint x: 1107, endPoint y: 616, distance: 42.0
click at [1107, 616] on textarea "Hey, [PERSON_NAME]. Thanks for completing that Conditional Hiring document, and…" at bounding box center [996, 606] width 1037 height 98
click at [1199, 652] on textarea "Hey, [PERSON_NAME]. Thanks for completing that Conditional Hiring document, and…" at bounding box center [996, 606] width 1037 height 98
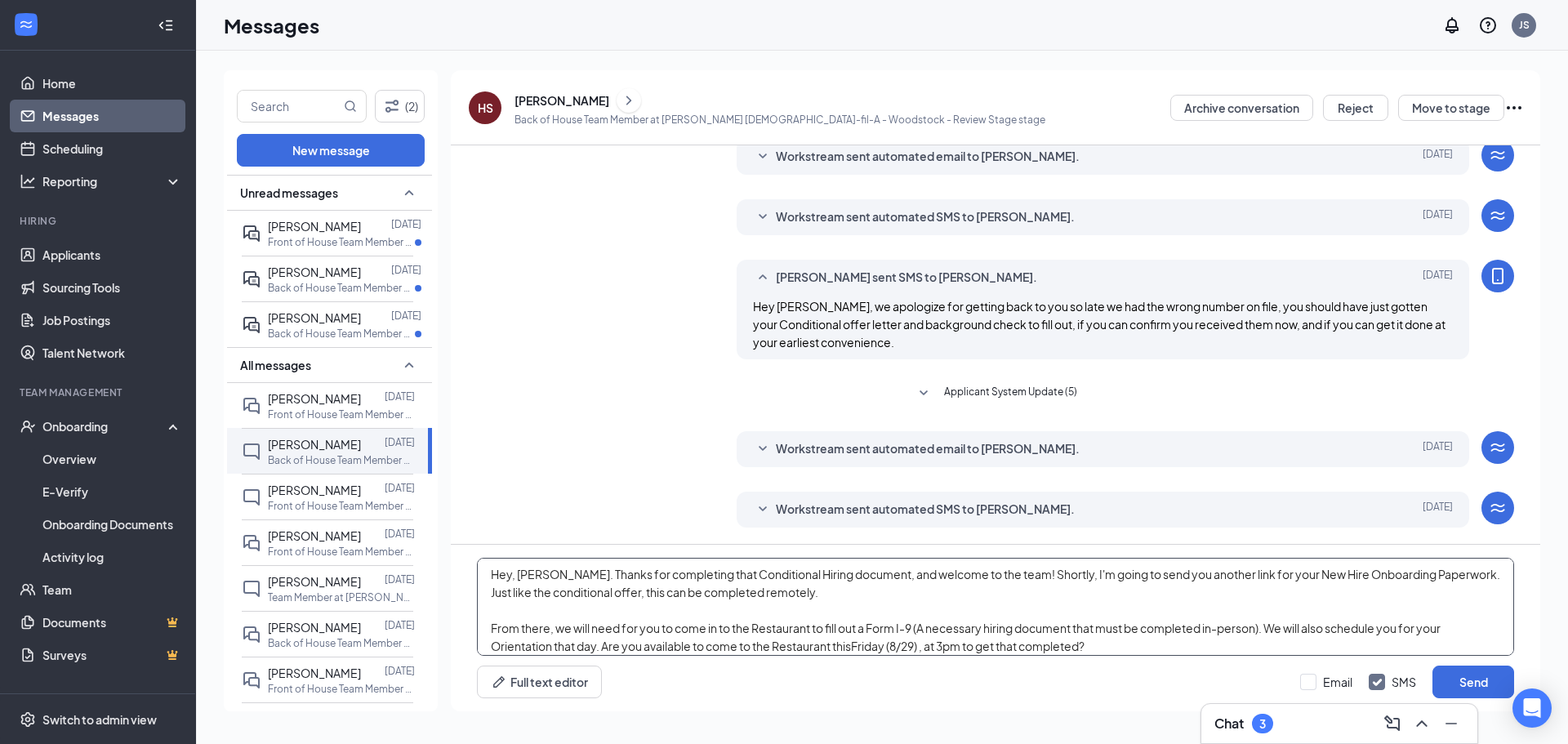
scroll to position [0, 0]
click at [795, 594] on textarea "Hey, [PERSON_NAME]. Thanks for completing that Conditional Hiring document, and…" at bounding box center [996, 606] width 1037 height 98
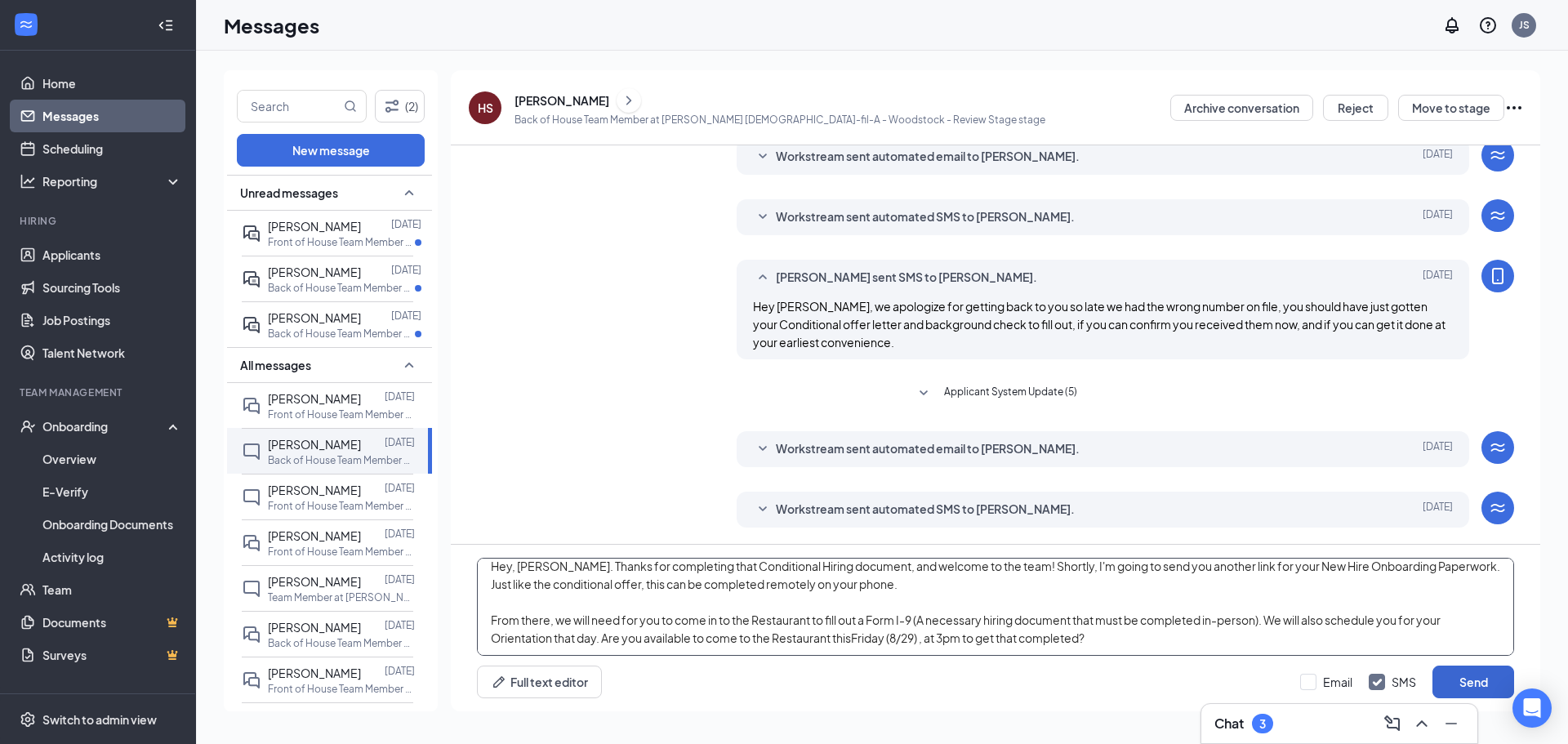
type textarea "Hey, [PERSON_NAME]. Thanks for completing that Conditional Hiring document, and…"
click at [1491, 679] on button "Send" at bounding box center [1473, 682] width 82 height 32
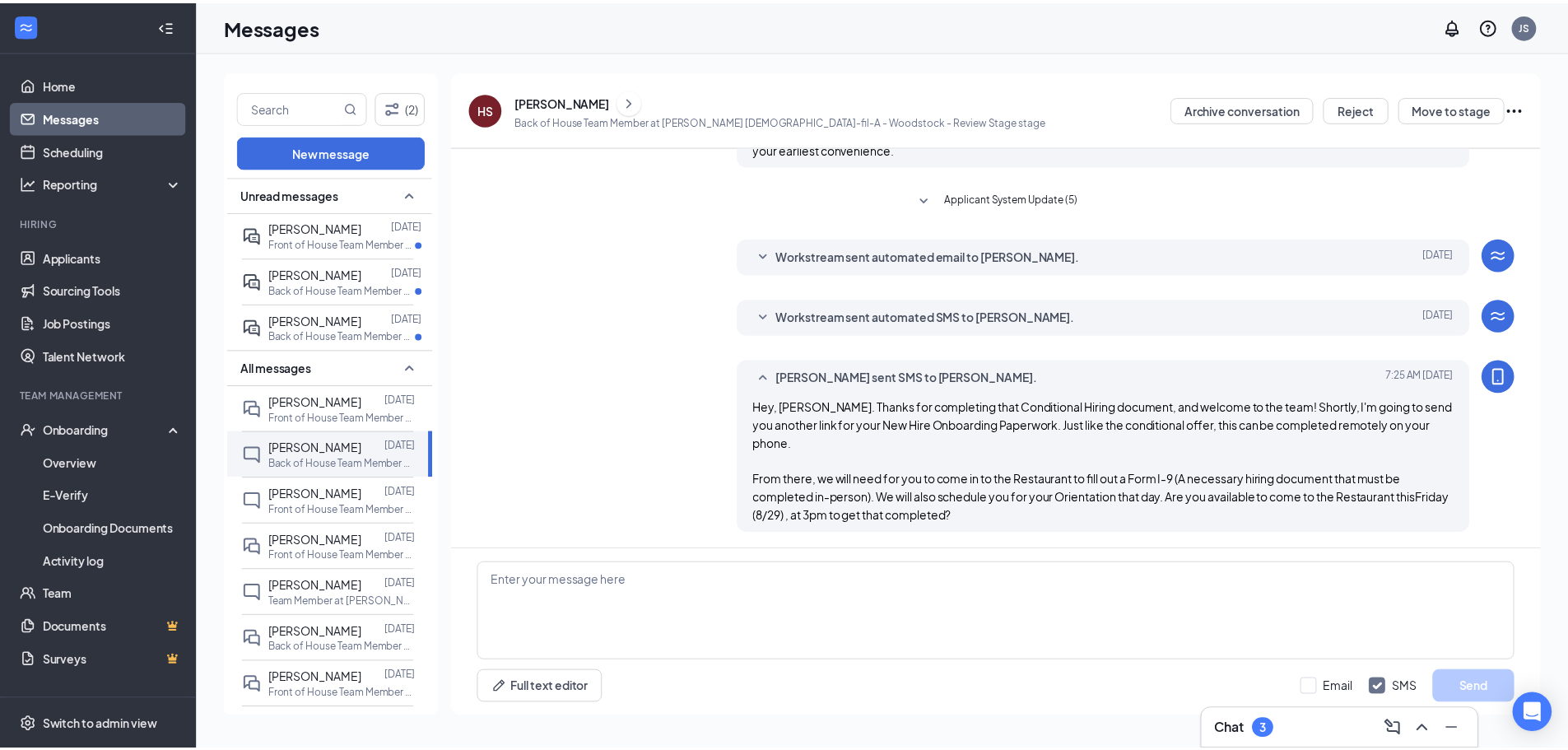
scroll to position [265, 0]
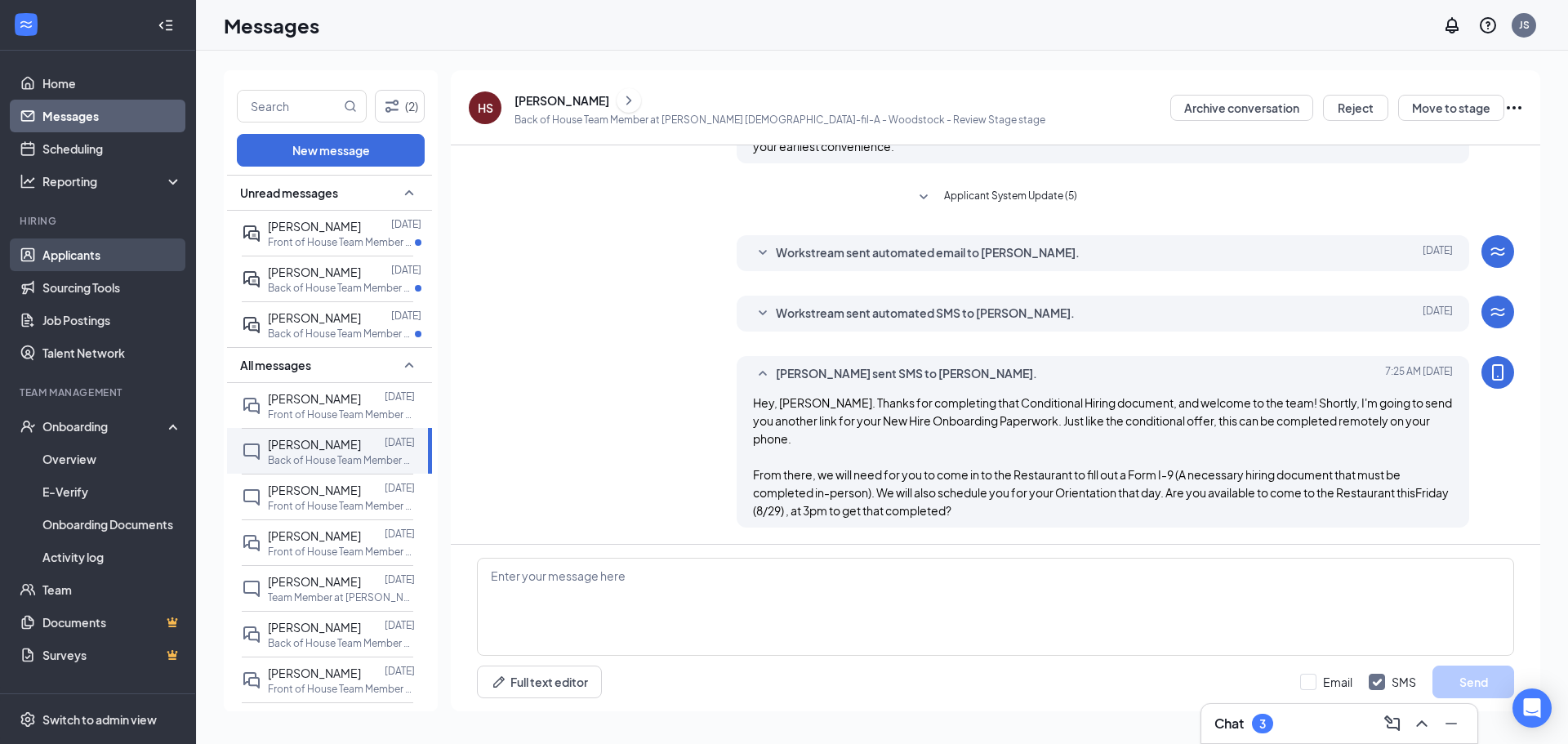
click at [102, 260] on link "Applicants" at bounding box center [112, 255] width 139 height 32
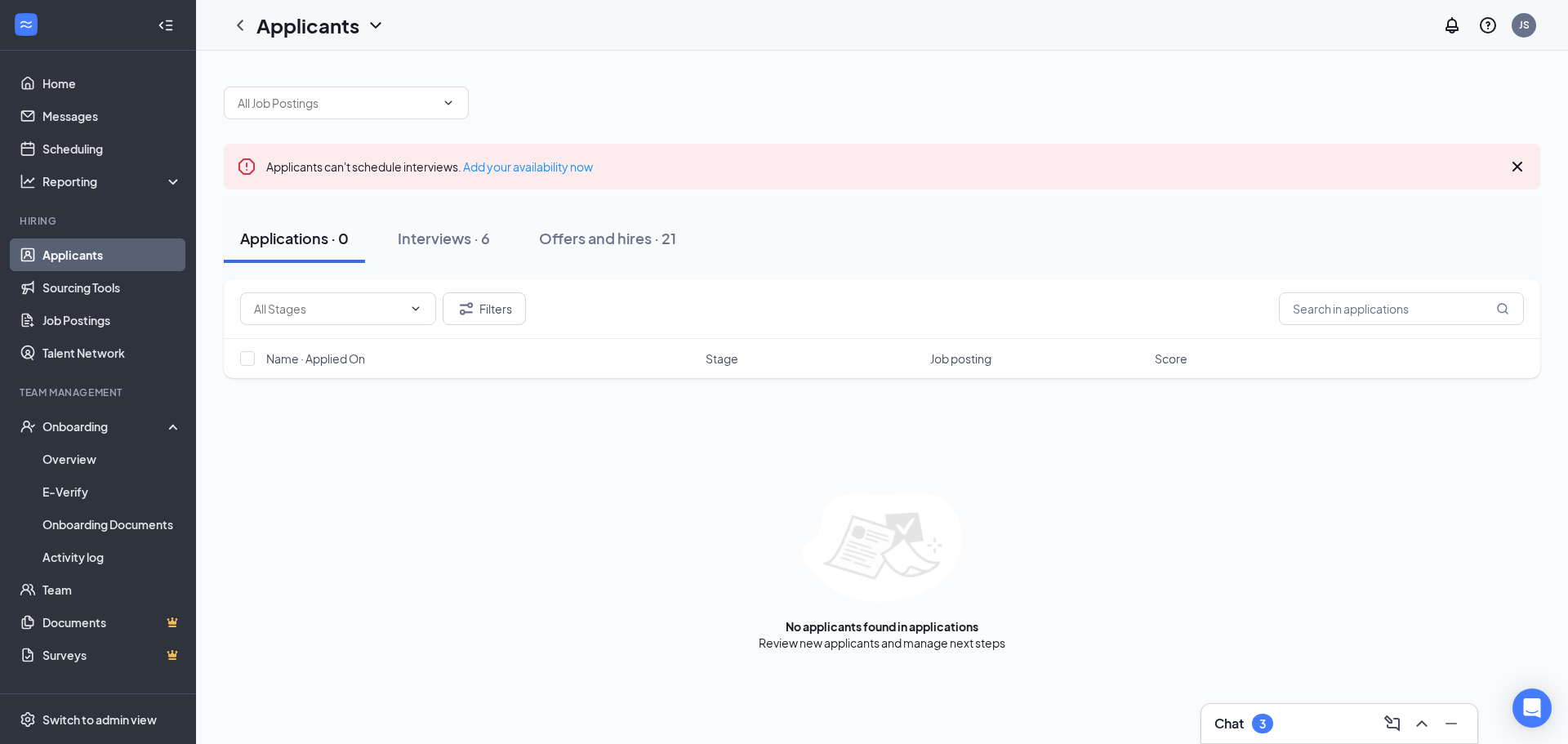
drag, startPoint x: 547, startPoint y: 237, endPoint x: 963, endPoint y: 274, distance: 417.6
click at [553, 239] on div "Offers and hires · 21" at bounding box center [608, 238] width 138 height 20
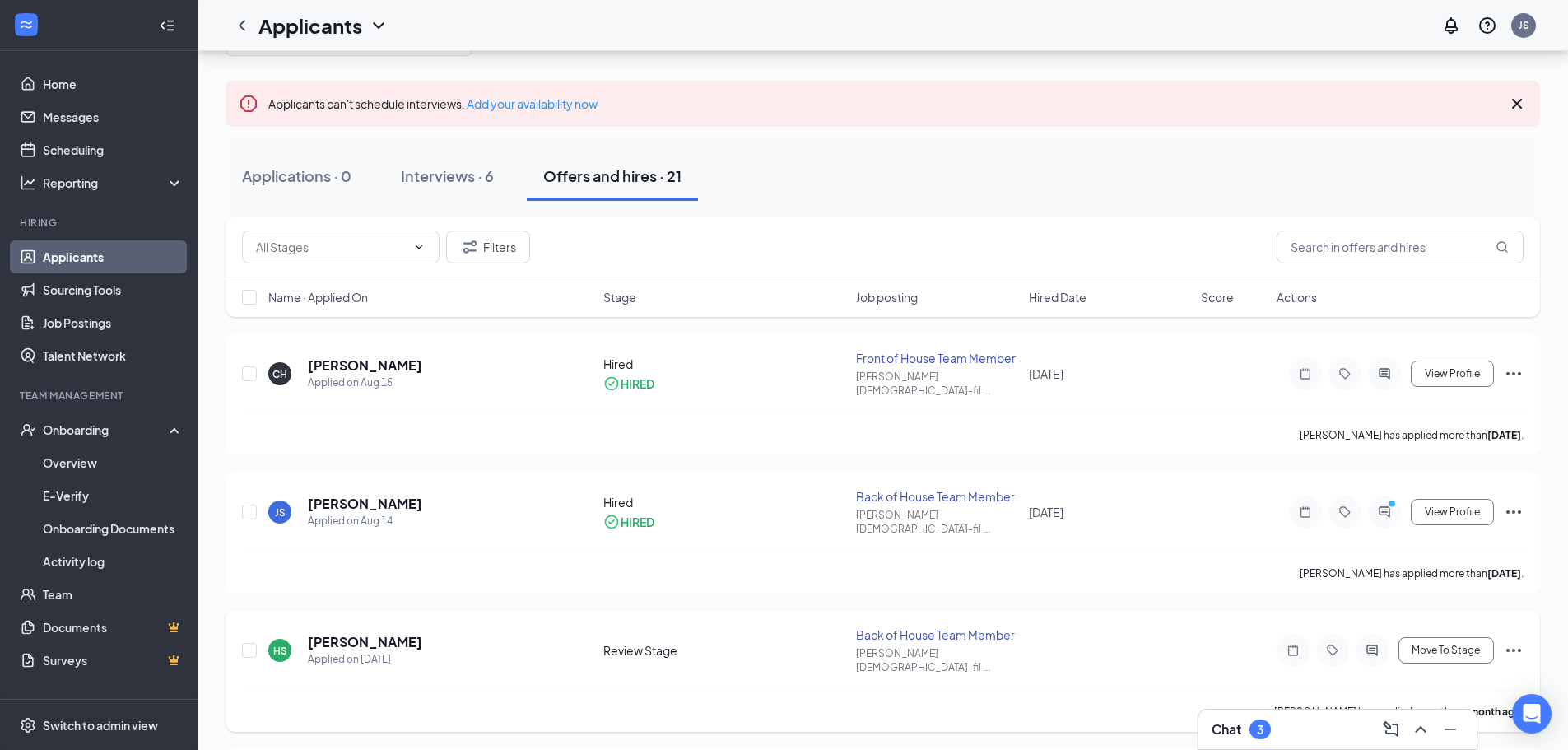
scroll to position [247, 0]
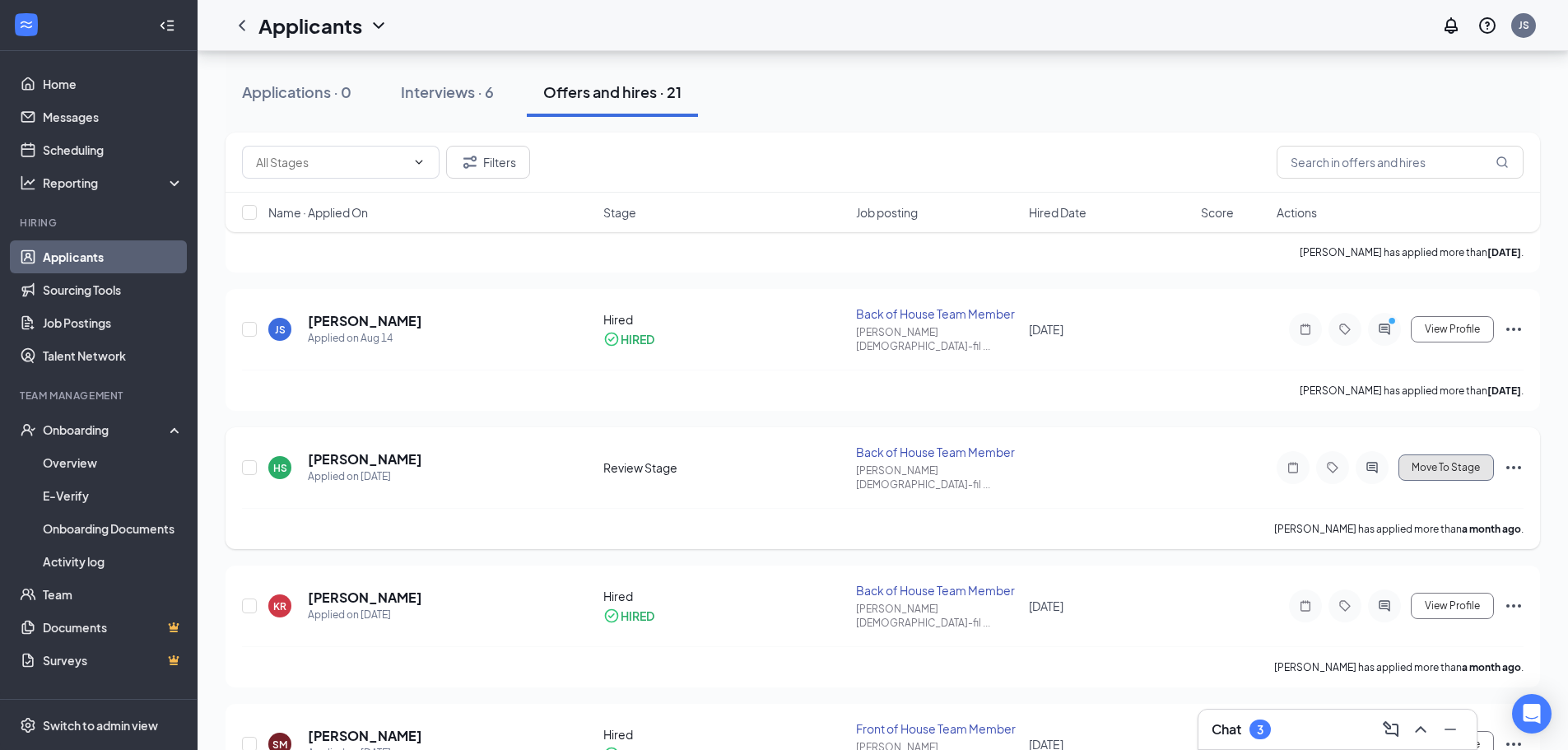
click at [1473, 461] on span "Move To Stage" at bounding box center [1446, 467] width 68 height 11
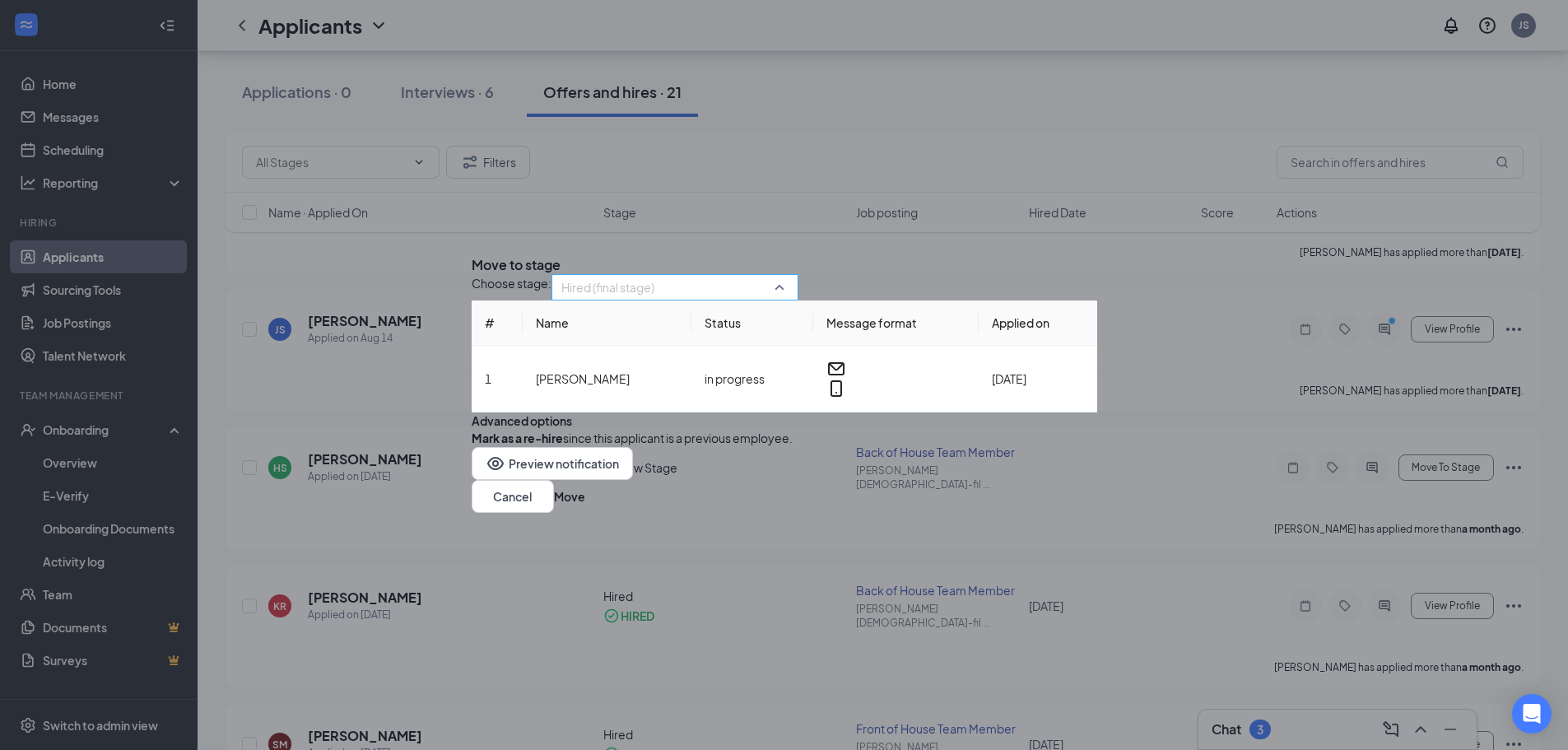
click at [701, 275] on span "Hired (final stage)" at bounding box center [668, 297] width 212 height 45
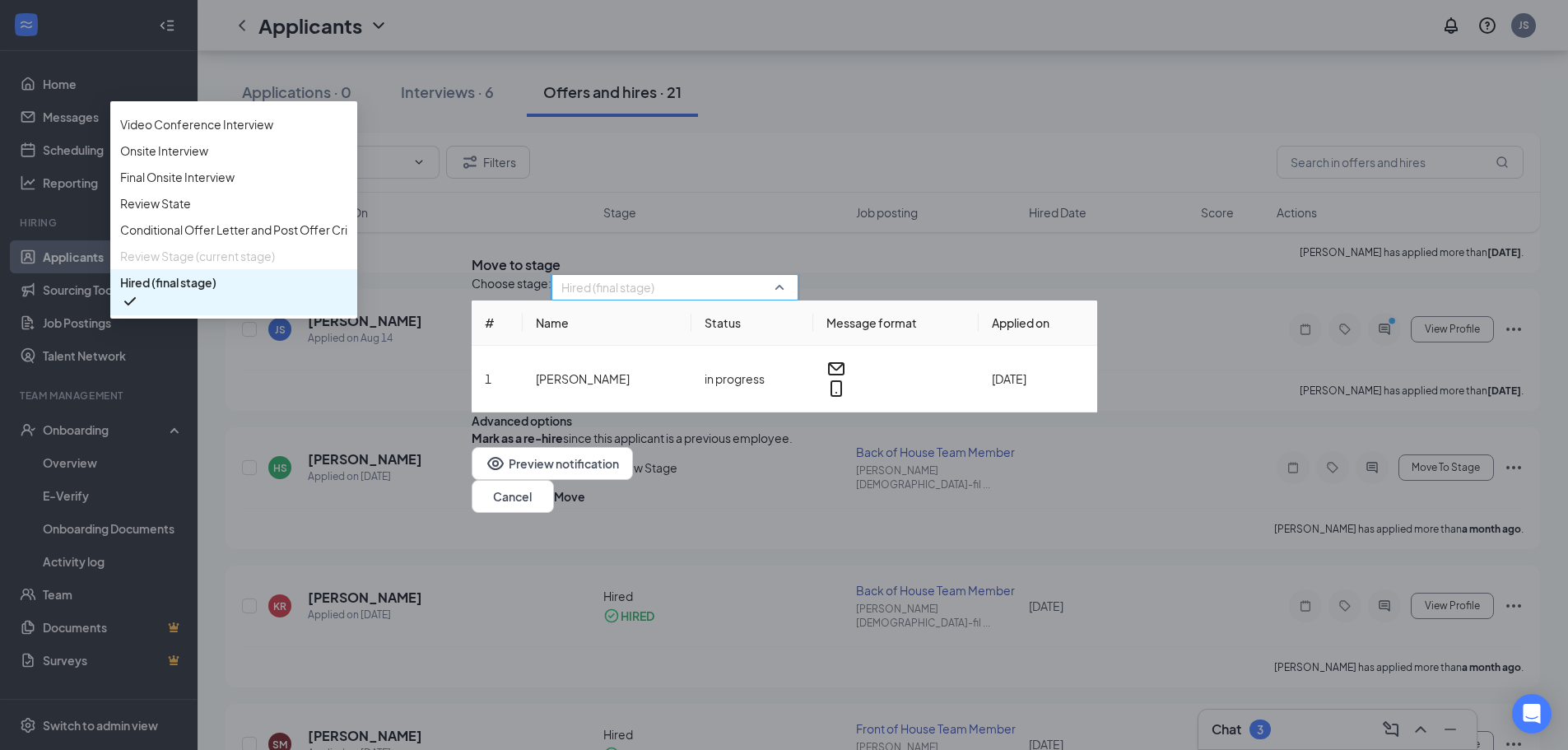
click at [217, 291] on span "Hired (final stage)" at bounding box center [168, 282] width 96 height 18
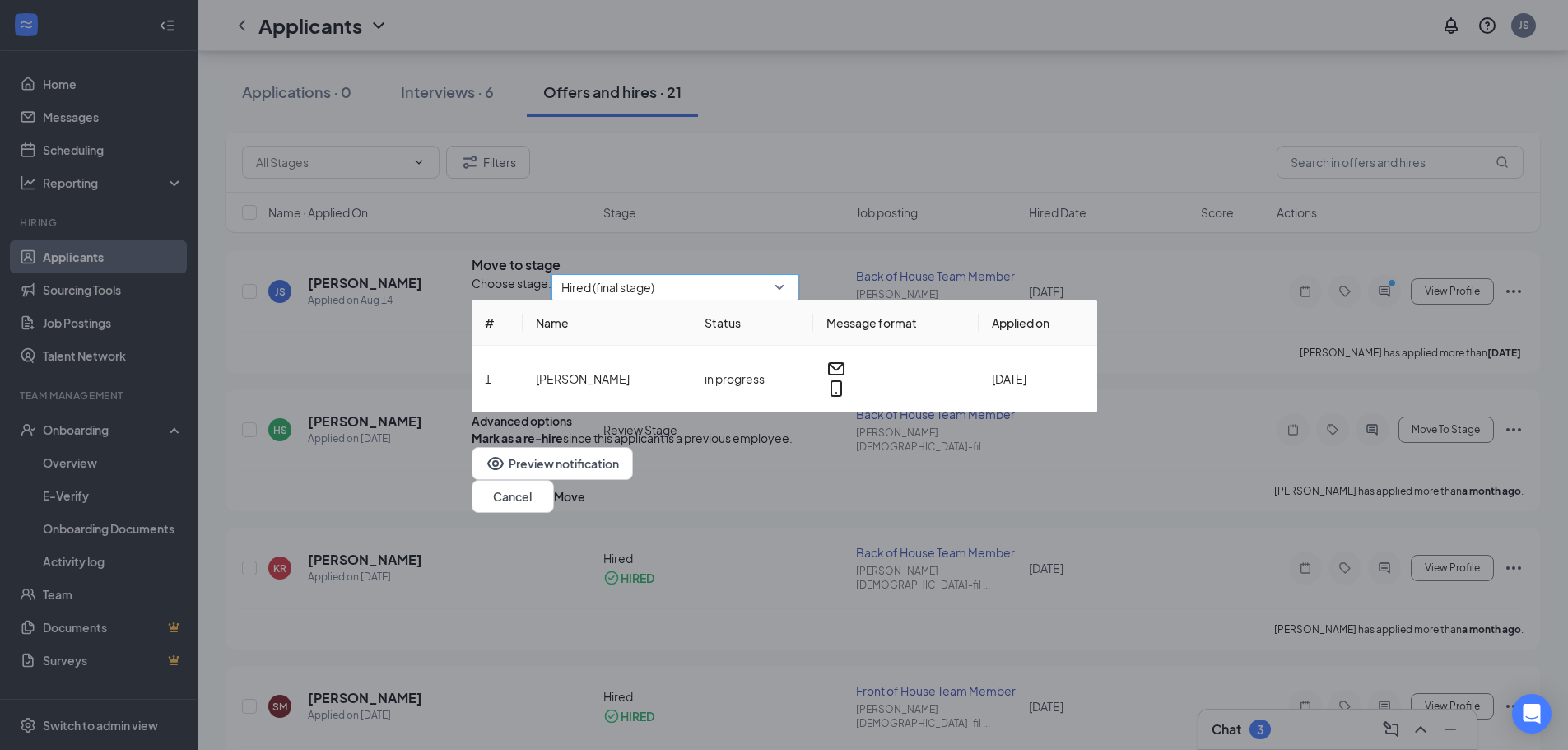
scroll to position [247, 0]
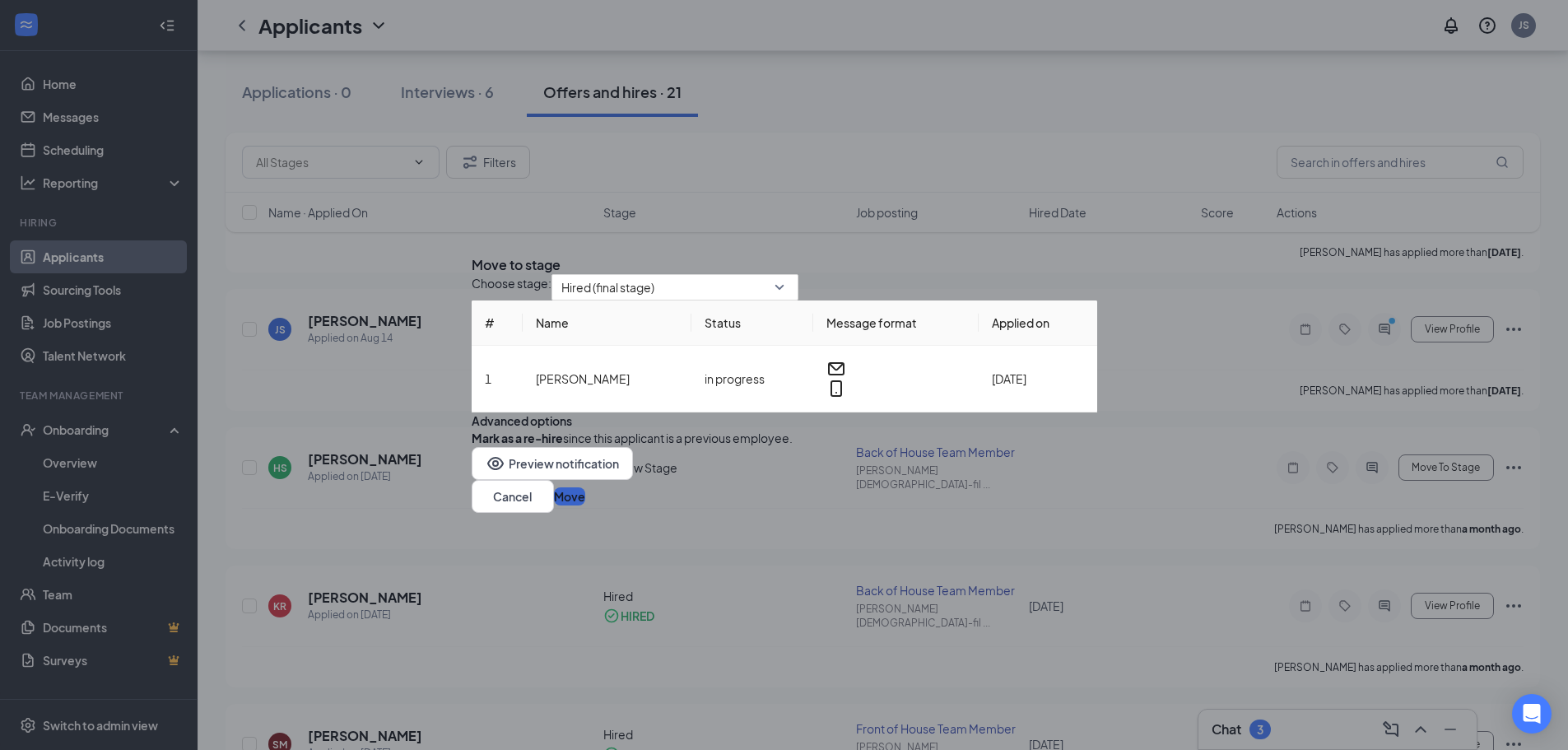
click at [585, 505] on button "Move" at bounding box center [569, 496] width 32 height 18
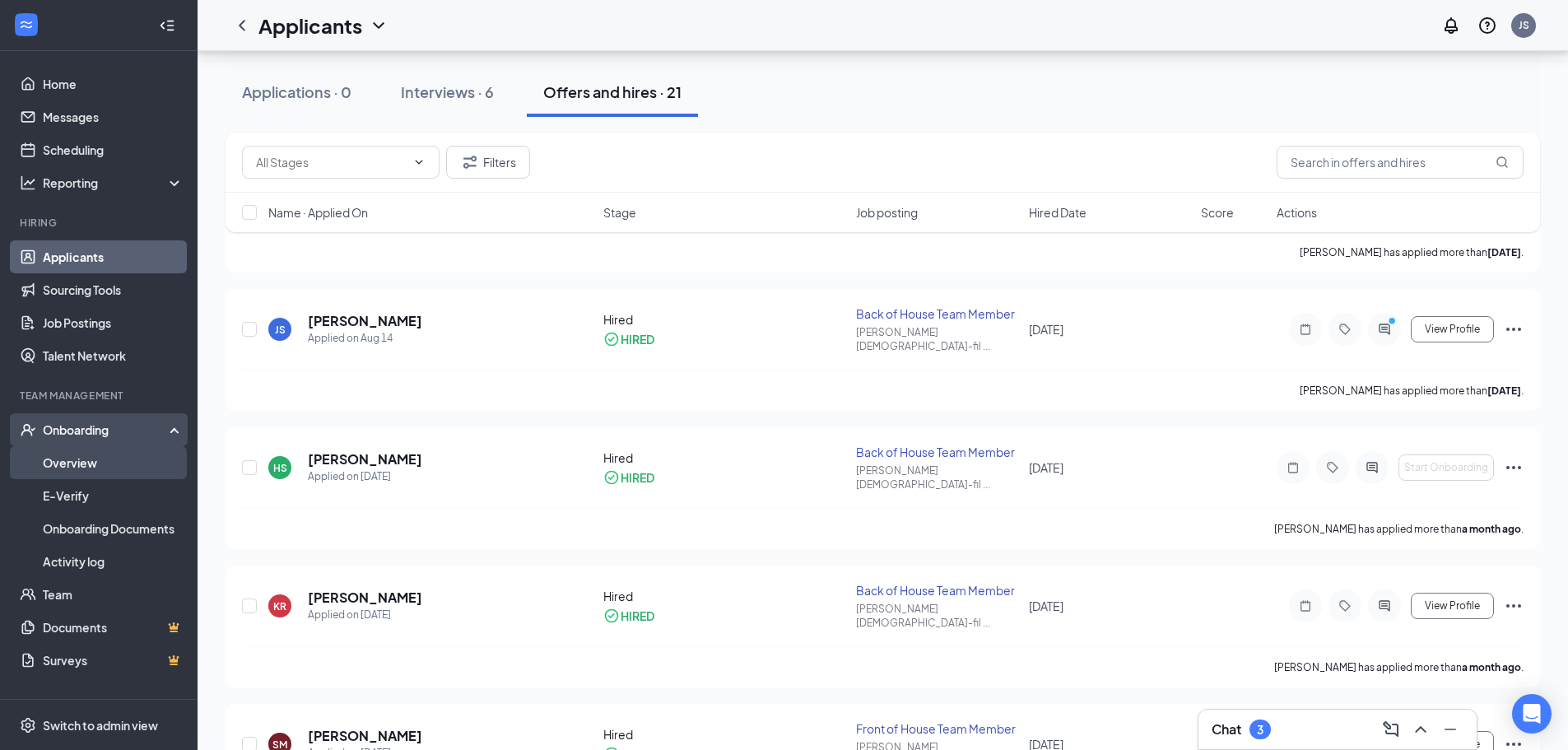
click at [114, 460] on link "Overview" at bounding box center [113, 462] width 140 height 33
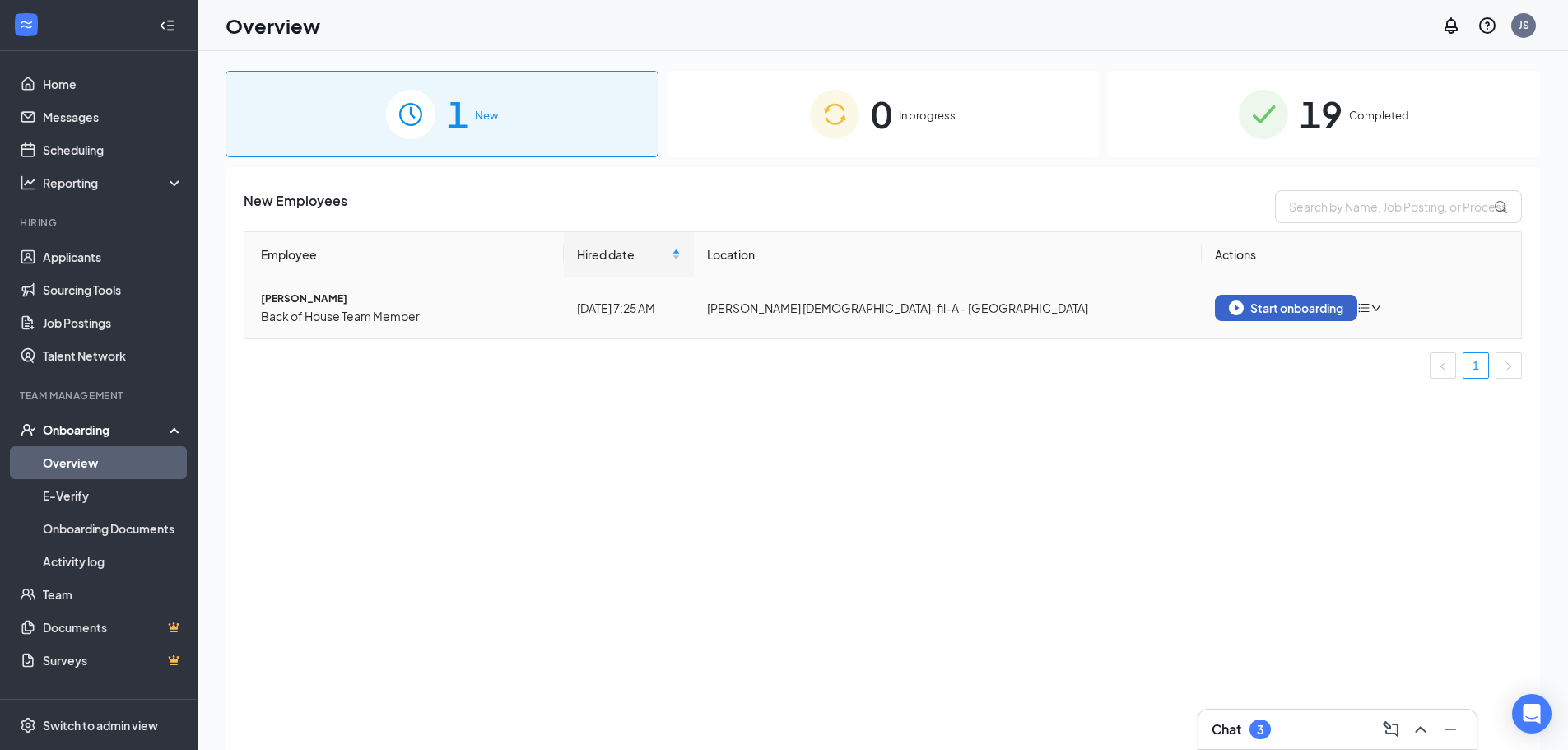
click at [1279, 303] on div "Start onboarding" at bounding box center [1286, 307] width 115 height 15
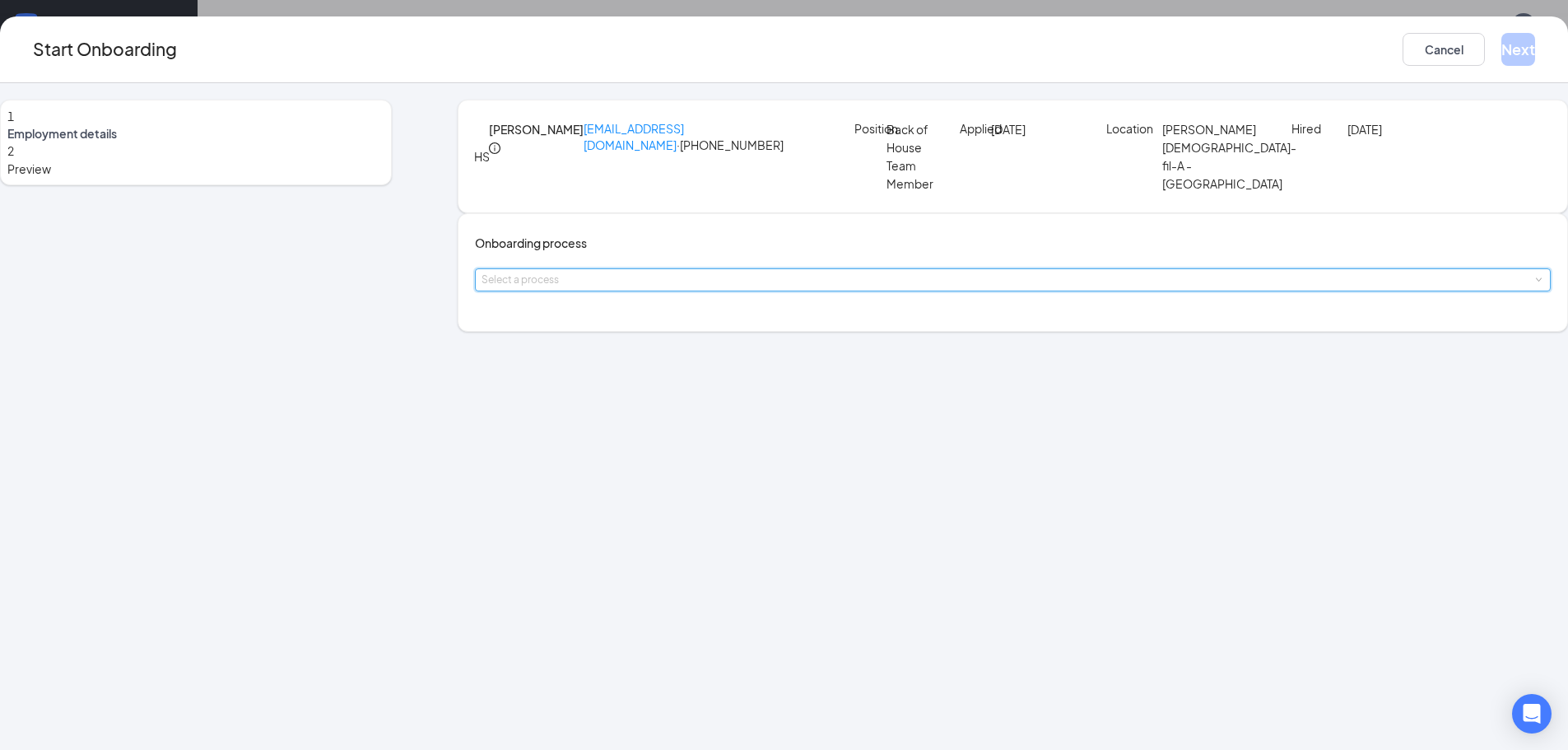
click at [782, 290] on div "Select a process" at bounding box center [1012, 279] width 1062 height 21
click at [634, 464] on li "Tier 3 Team Member Onboarding" at bounding box center [686, 457] width 270 height 30
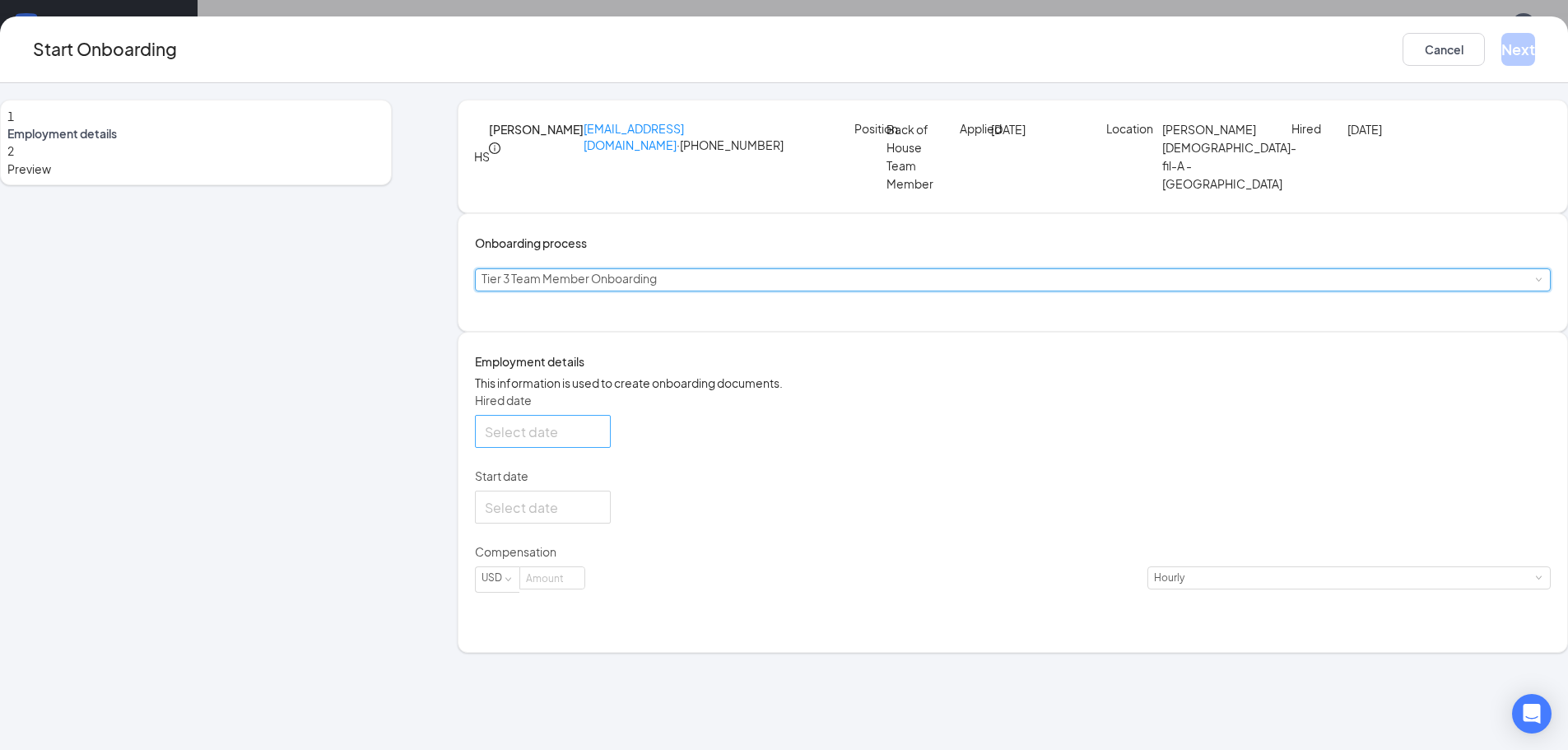
click at [601, 442] on div at bounding box center [543, 432] width 116 height 21
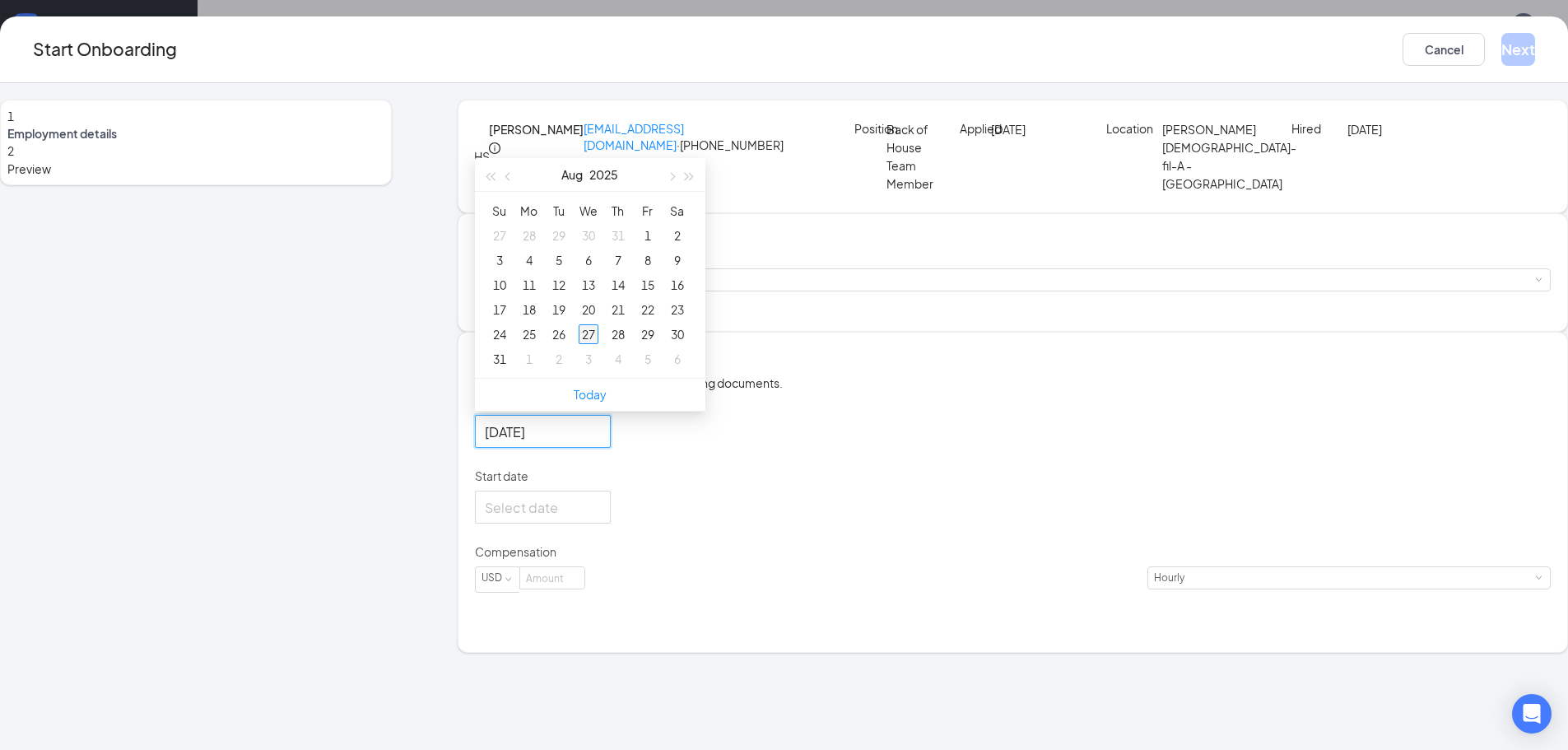
type input "[DATE]"
click at [598, 344] on div "27" at bounding box center [588, 334] width 20 height 20
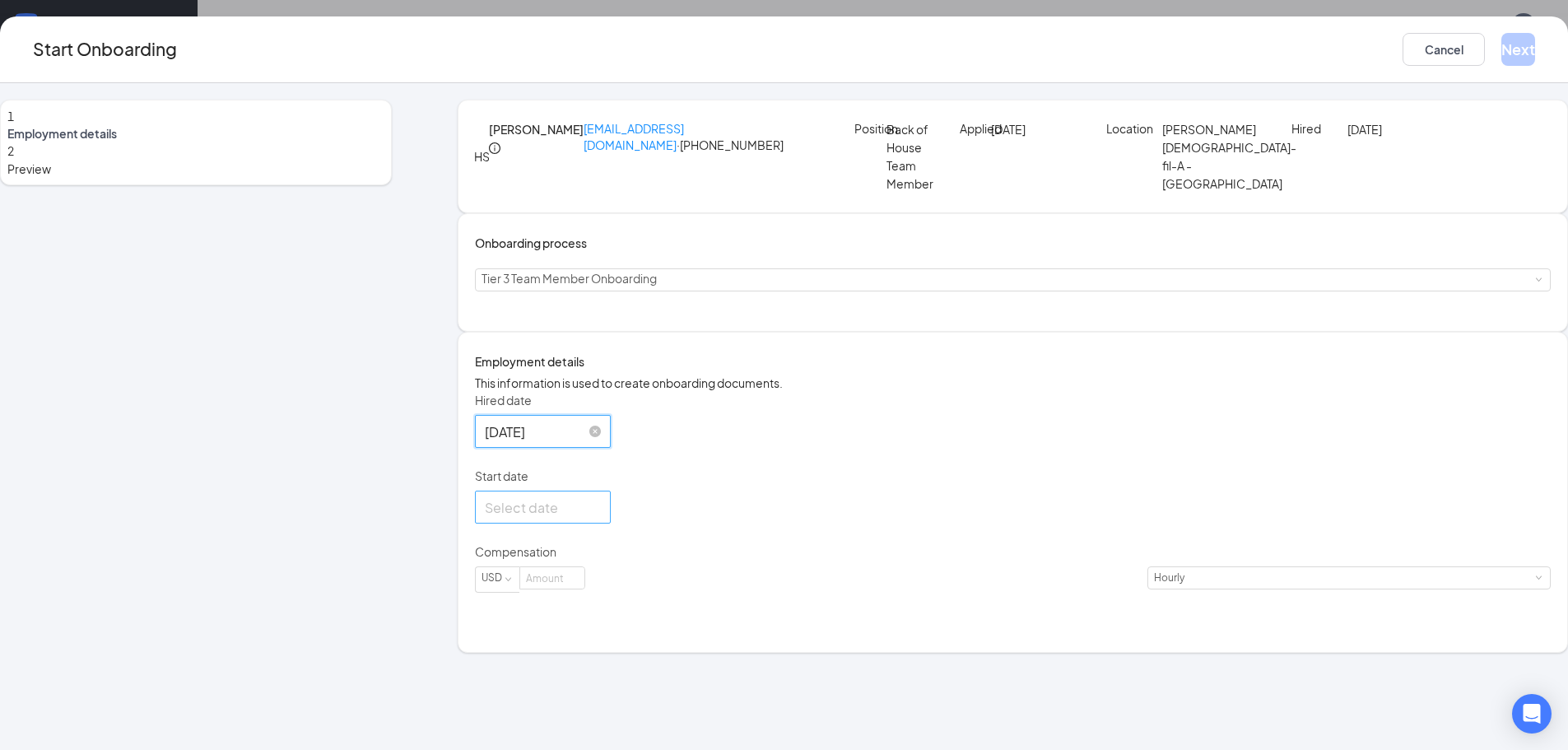
click at [601, 518] on div at bounding box center [543, 508] width 116 height 21
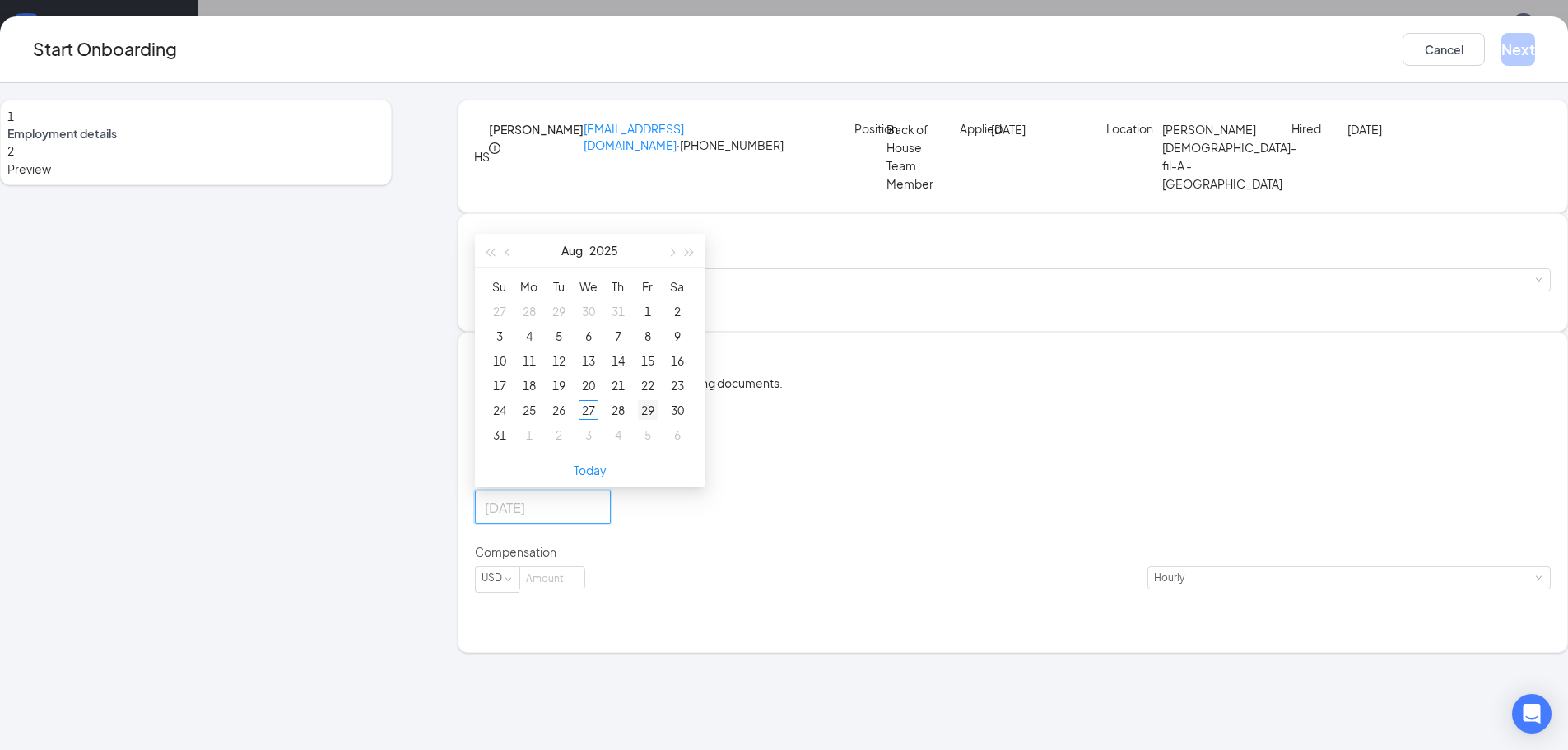
type input "[DATE]"
click at [657, 420] on div "29" at bounding box center [647, 409] width 20 height 20
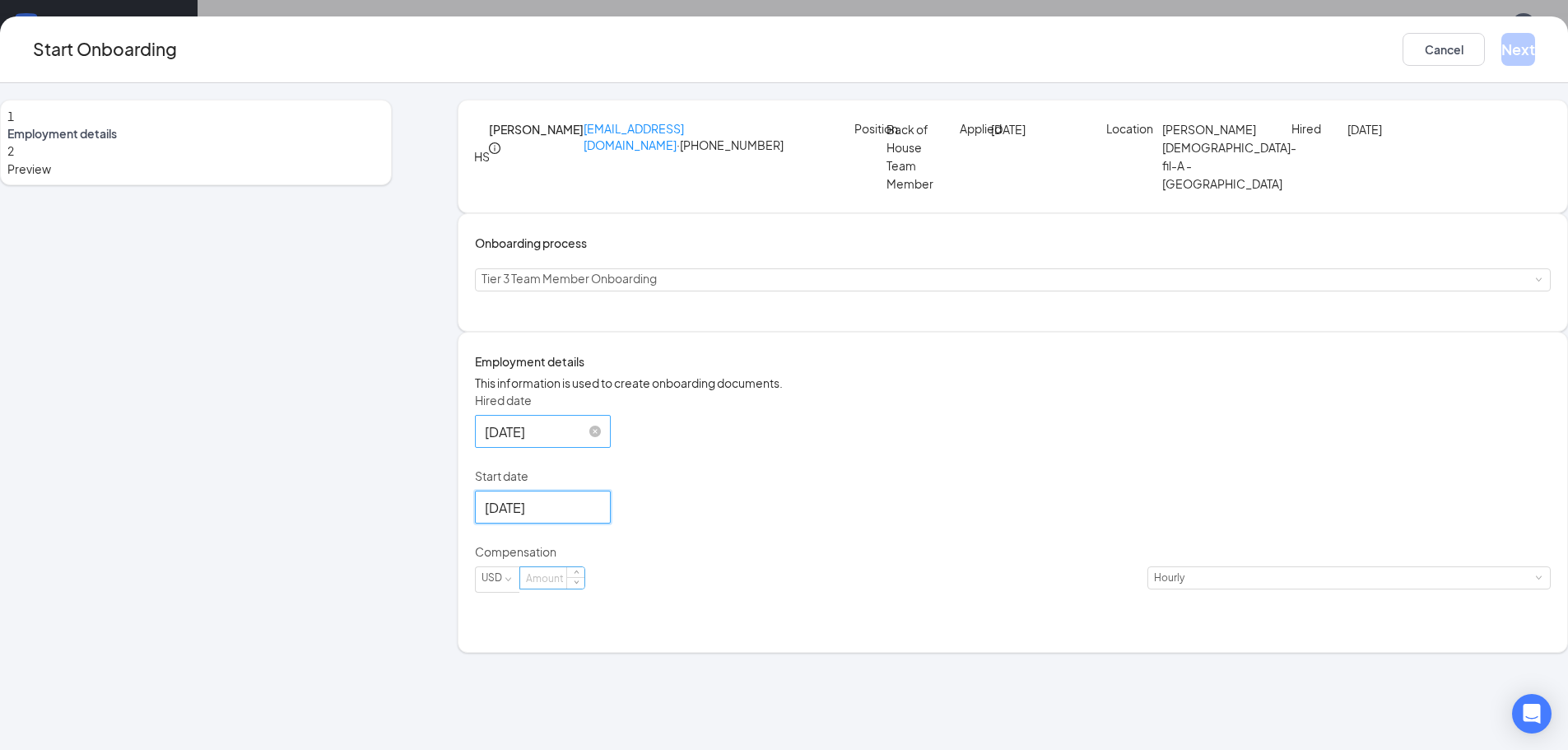
click at [585, 588] on input at bounding box center [552, 577] width 64 height 21
type input "13"
click at [1291, 485] on div "Hired date [DATE] [DATE] Su Mo Tu We Th Fr Sa 27 28 29 30 31 1 2 3 4 5 6 7 8 9 …" at bounding box center [1013, 503] width 1076 height 221
click at [1501, 41] on button "Next" at bounding box center [1518, 49] width 33 height 33
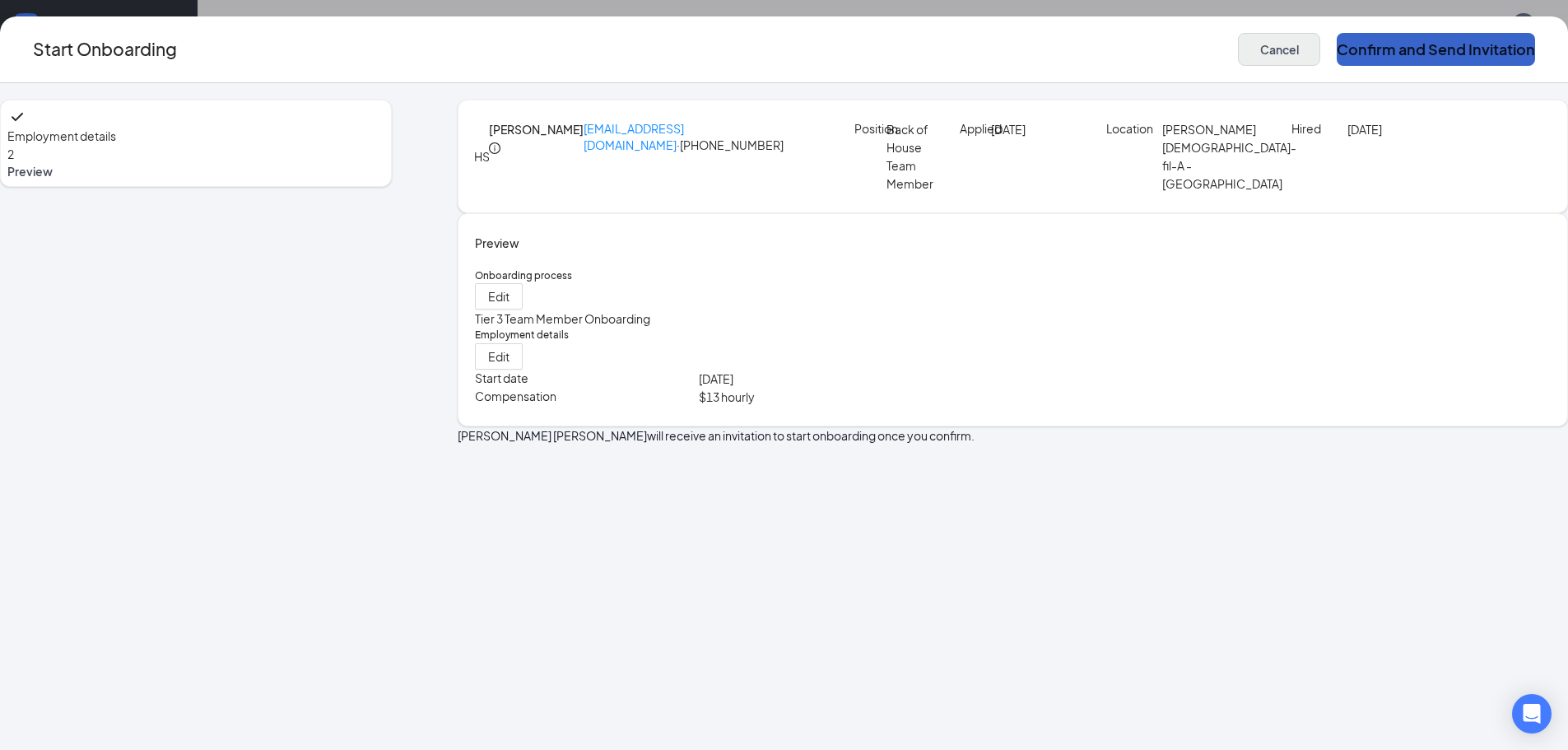
click at [1336, 41] on button "Confirm and Send Invitation" at bounding box center [1435, 49] width 199 height 33
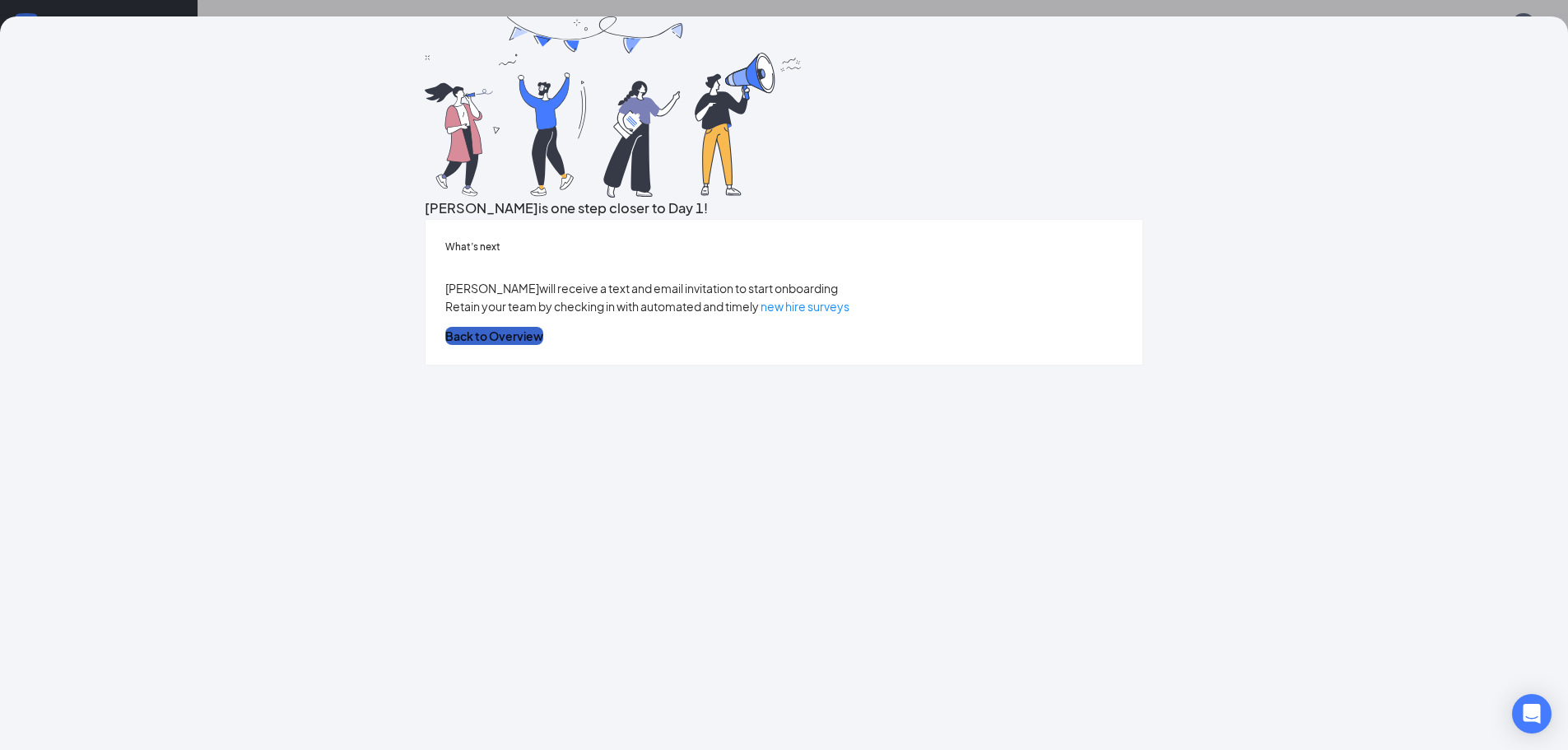
click at [543, 345] on button "Back to Overview" at bounding box center [494, 336] width 98 height 18
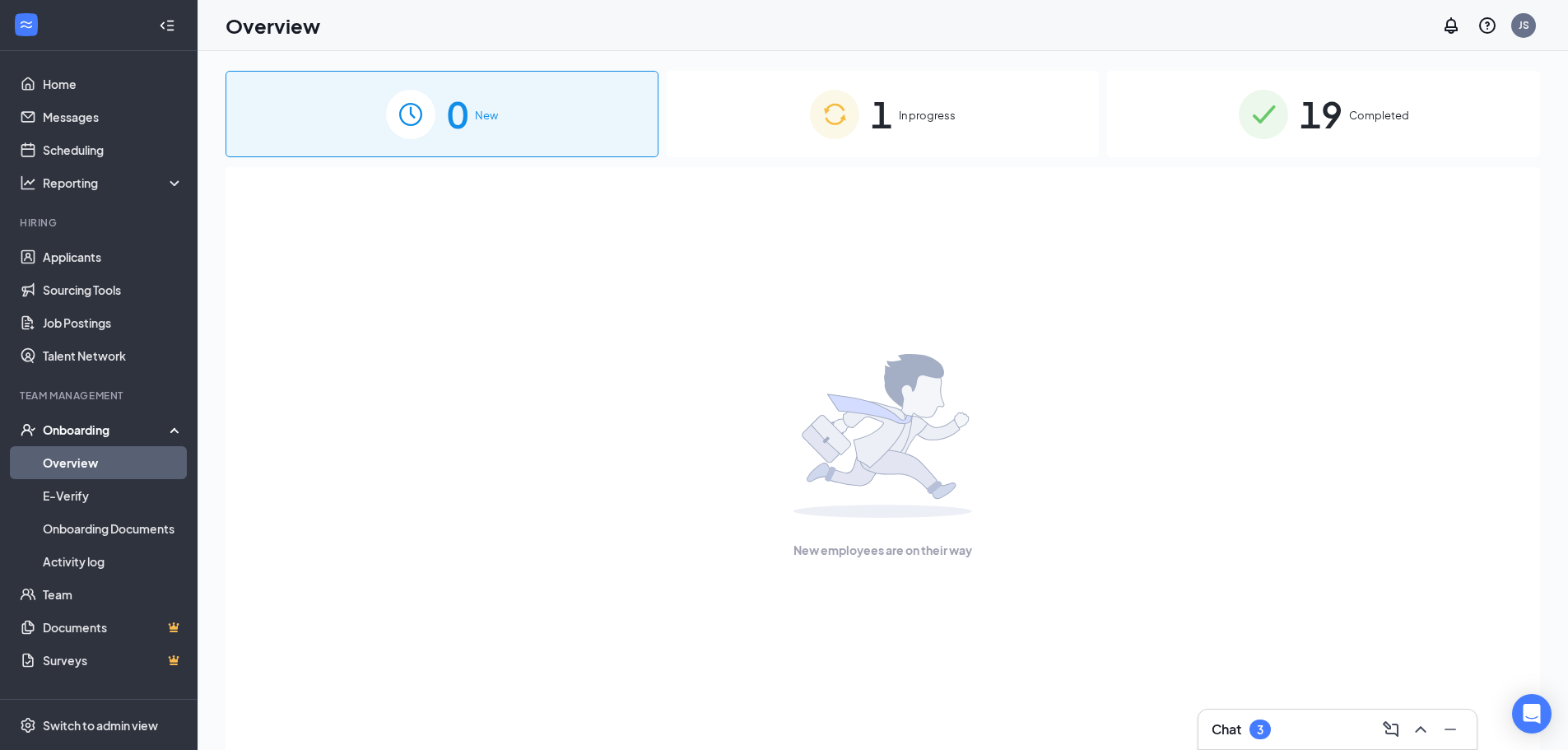
click at [885, 140] on span "1" at bounding box center [881, 114] width 21 height 57
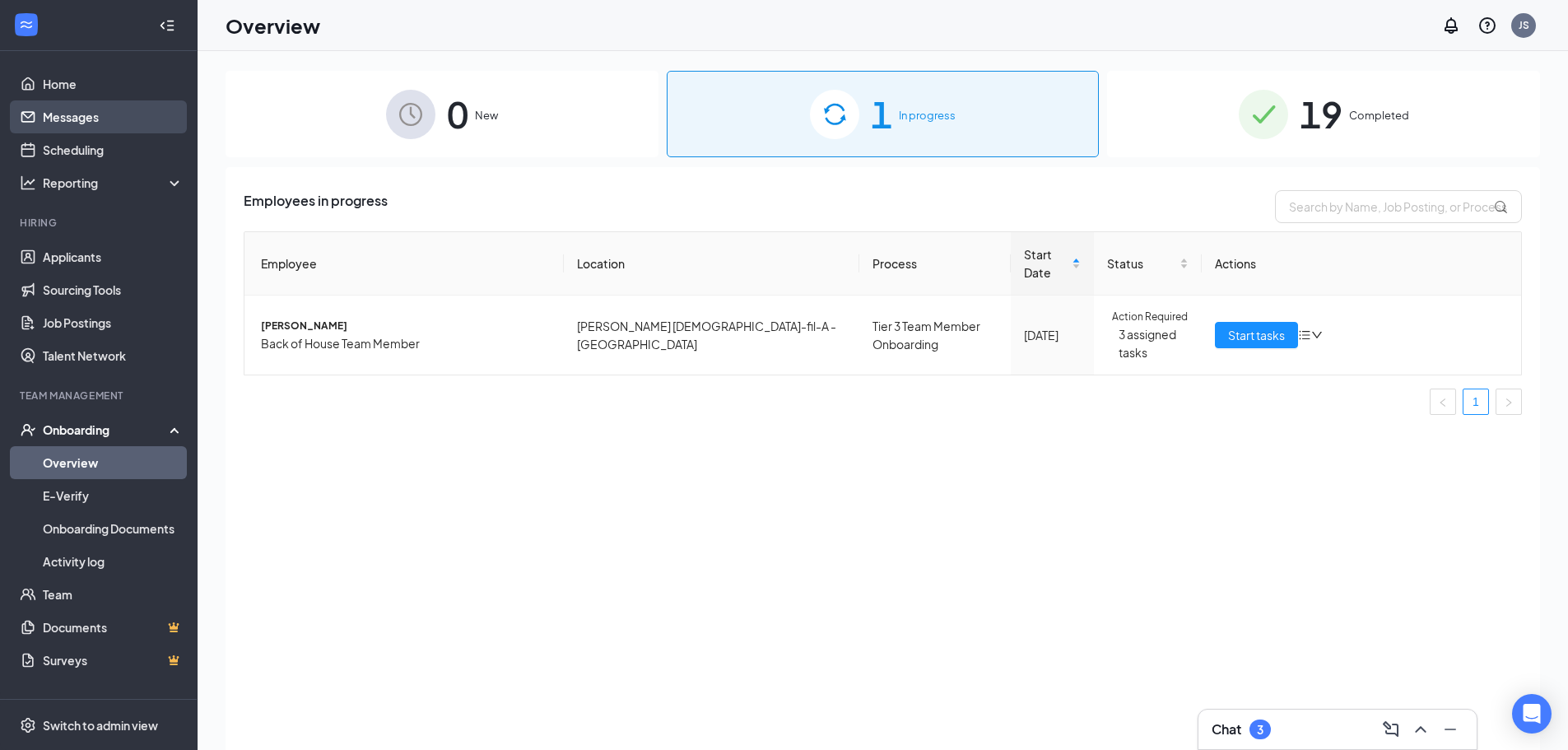
click at [97, 125] on link "Messages" at bounding box center [113, 116] width 140 height 33
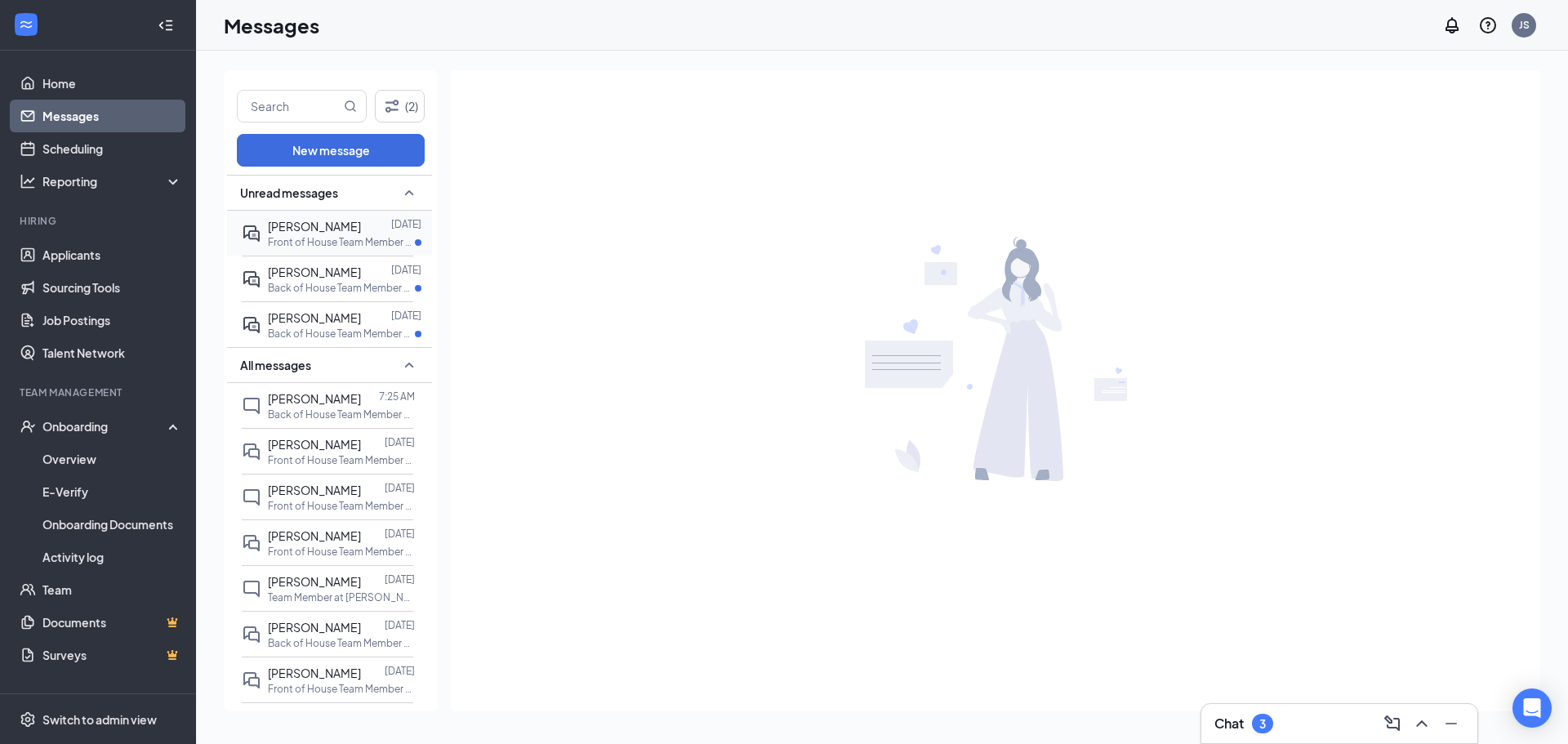
click at [361, 228] on div at bounding box center [376, 226] width 31 height 18
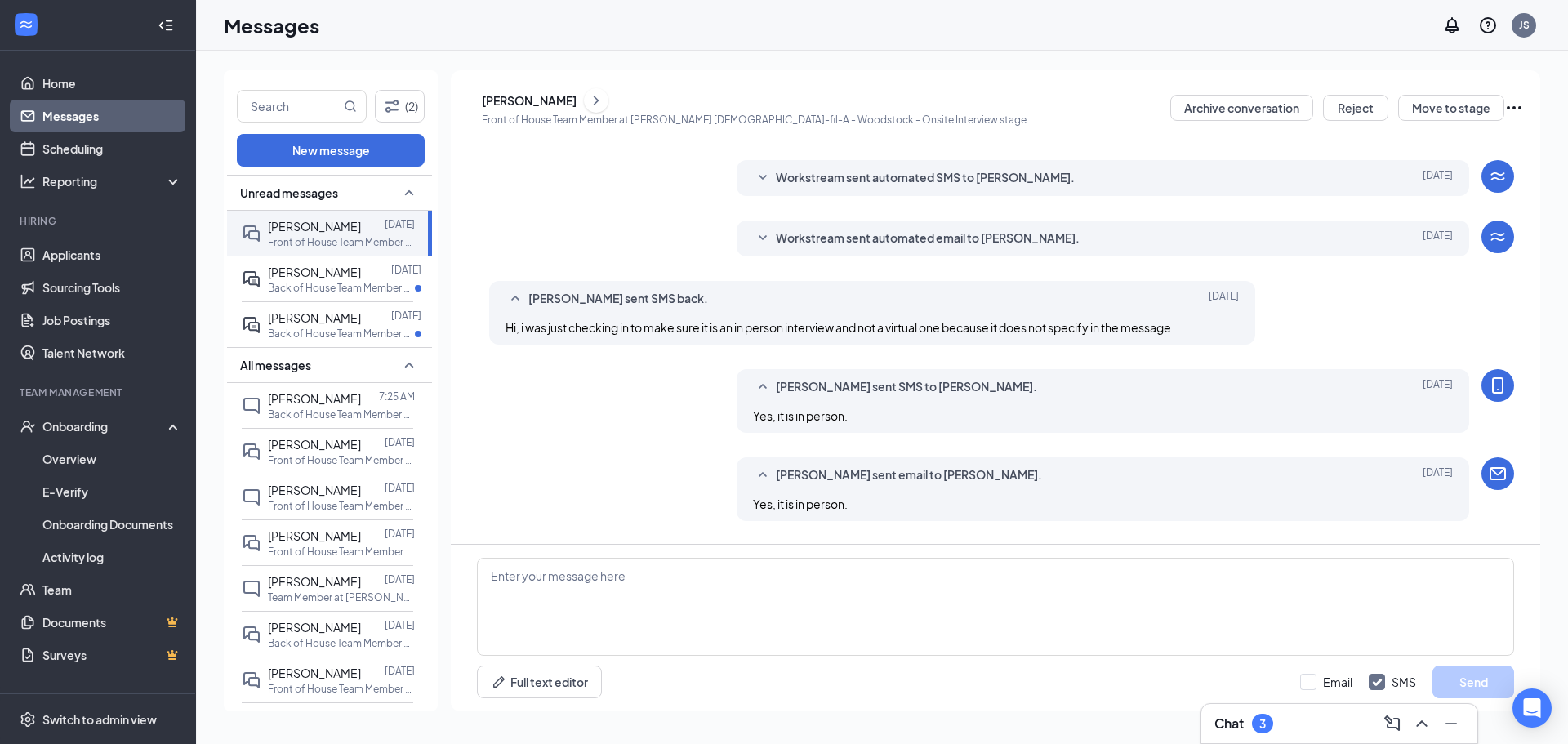
scroll to position [235, 0]
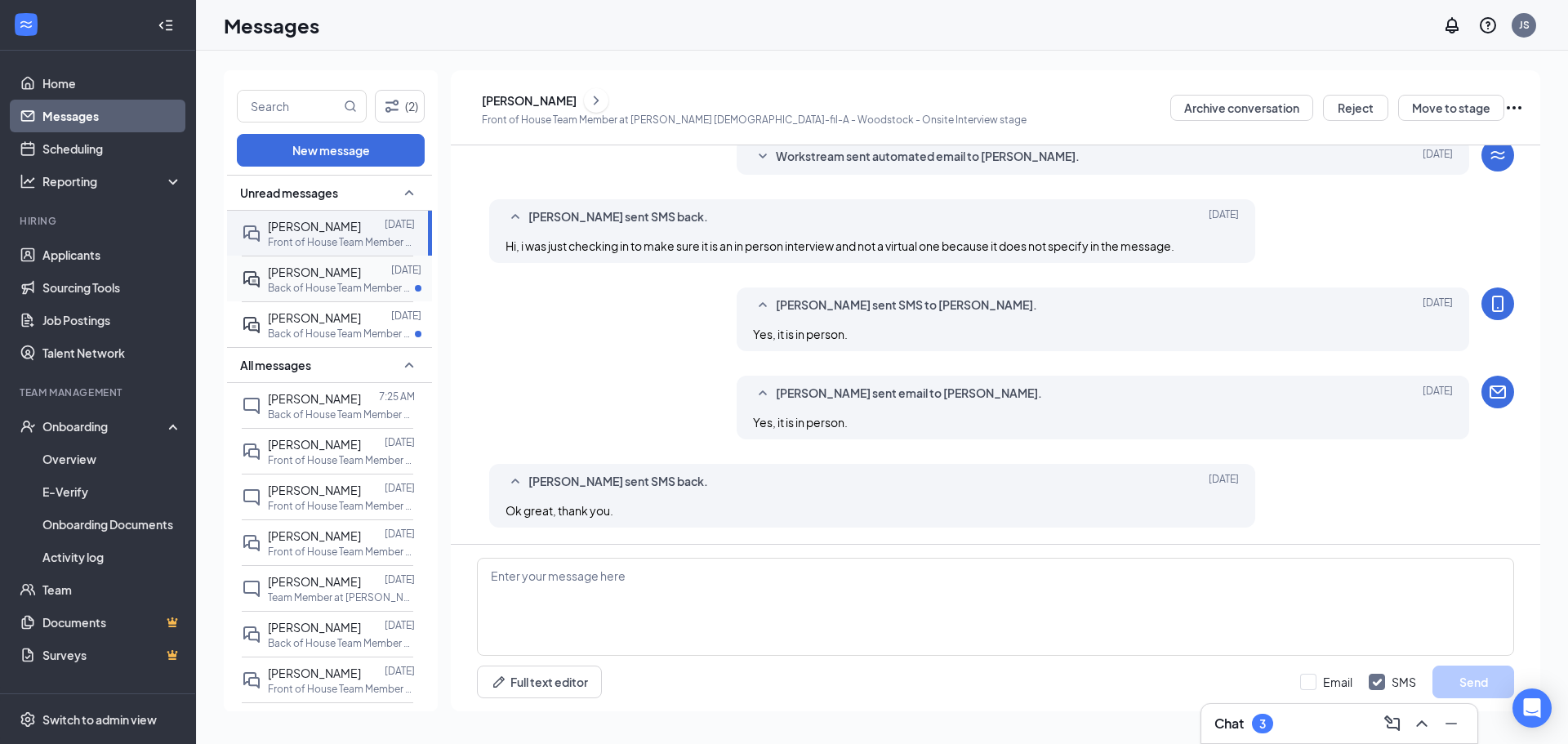
click at [307, 262] on div "[PERSON_NAME] [DATE] Back of House Team Member at [PERSON_NAME] [DEMOGRAPHIC_DA…" at bounding box center [328, 279] width 172 height 46
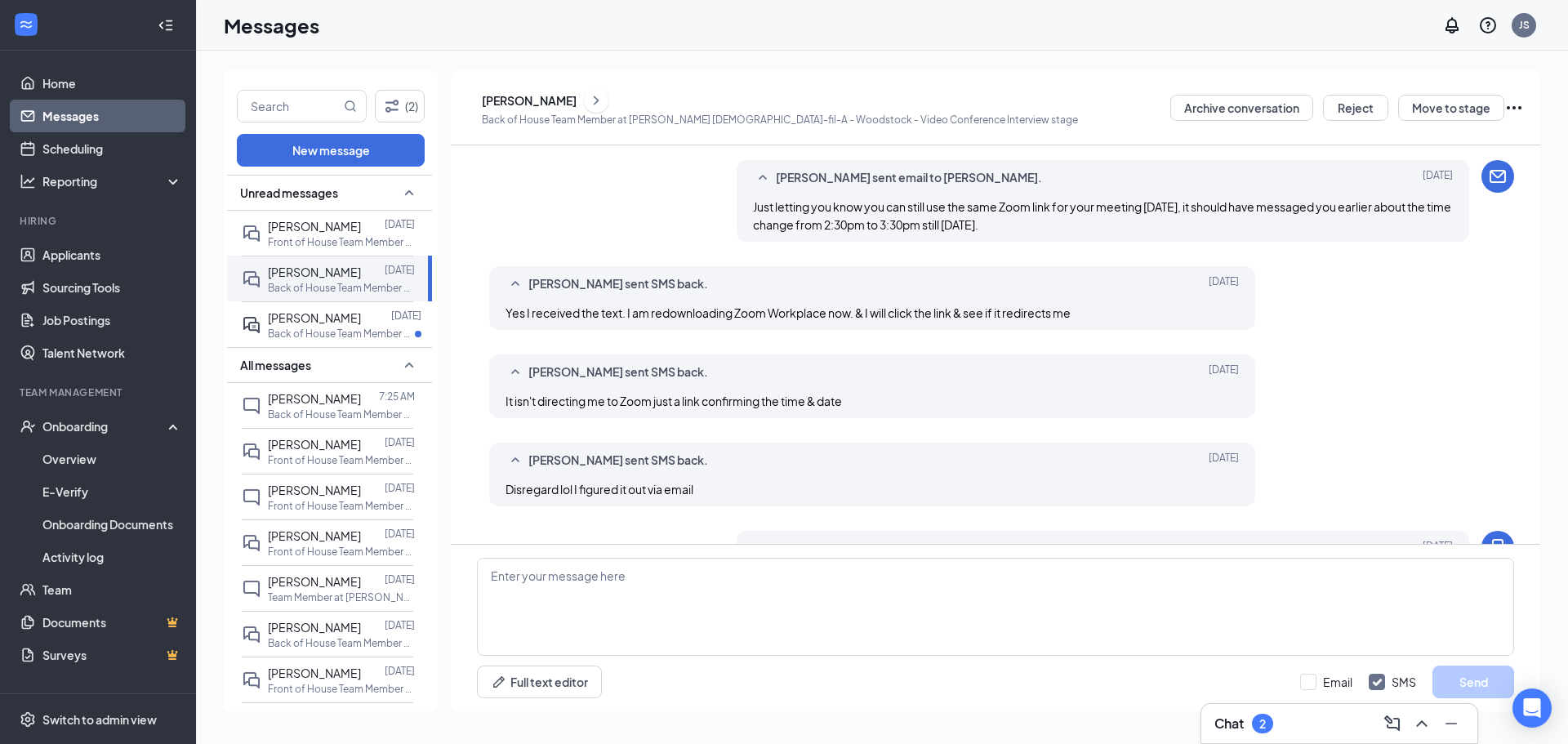
scroll to position [271, 0]
click at [324, 229] on span "[PERSON_NAME]" at bounding box center [314, 226] width 93 height 14
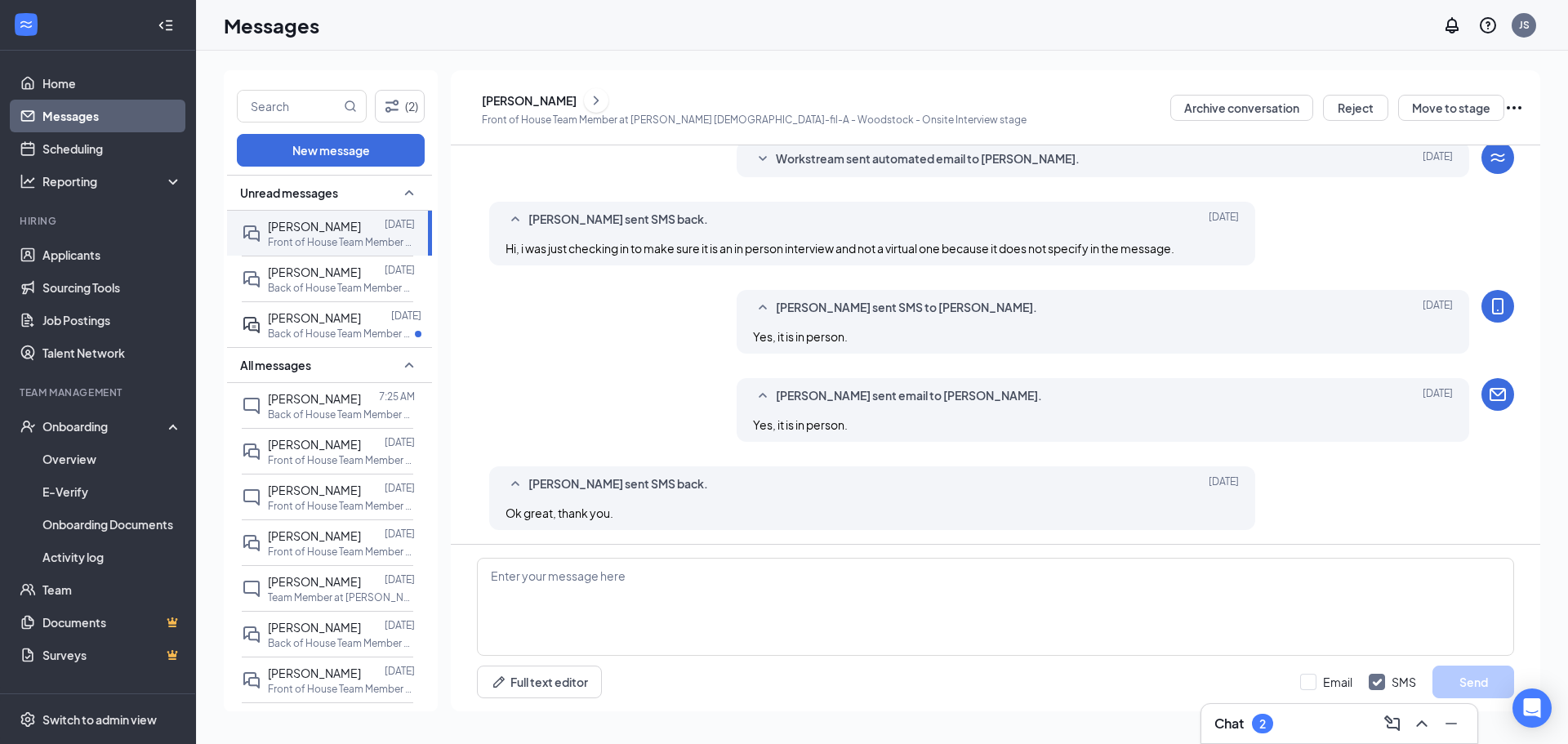
scroll to position [235, 0]
click at [296, 316] on span "[PERSON_NAME]" at bounding box center [314, 317] width 93 height 14
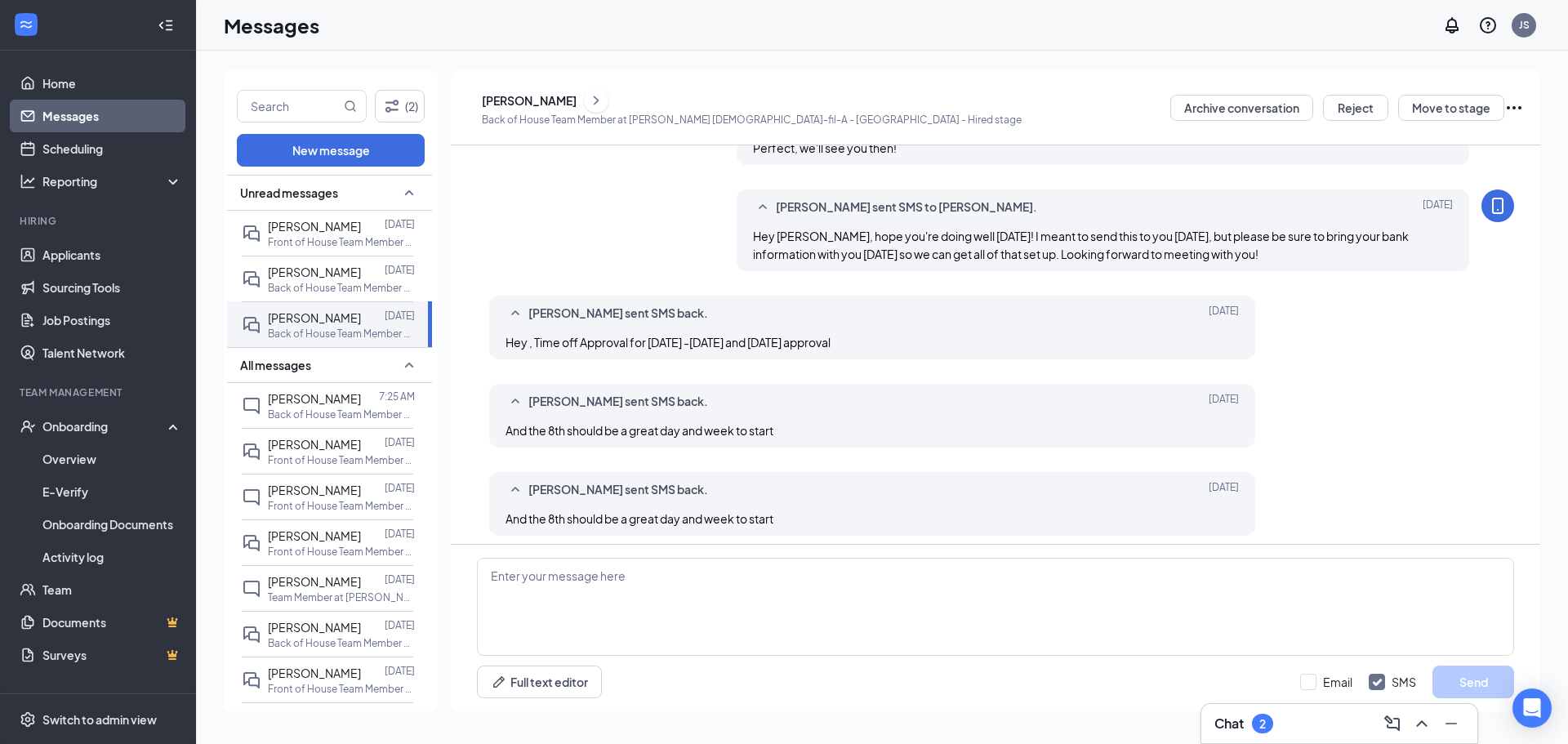
scroll to position [554, 0]
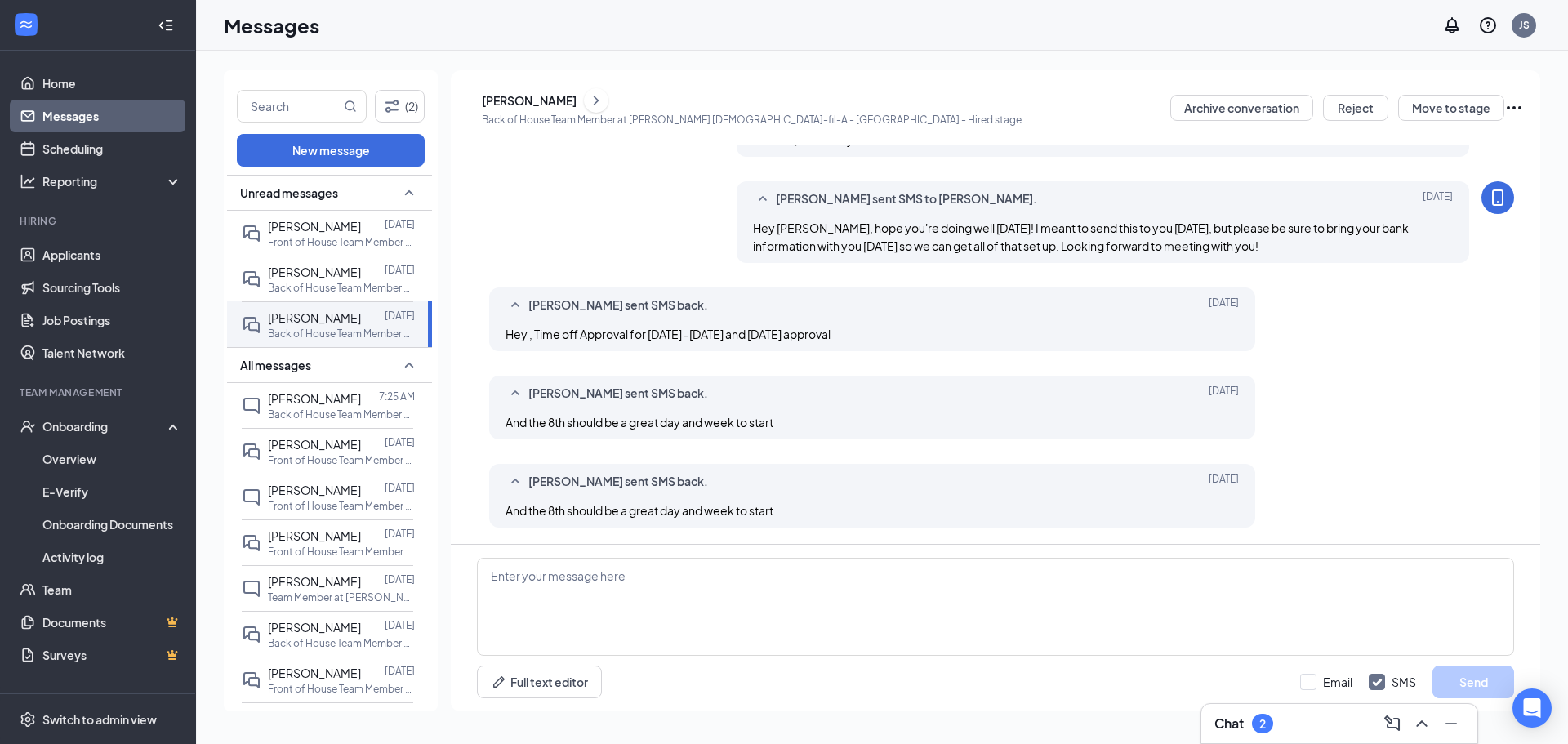
click at [1266, 717] on div "2" at bounding box center [1263, 724] width 7 height 14
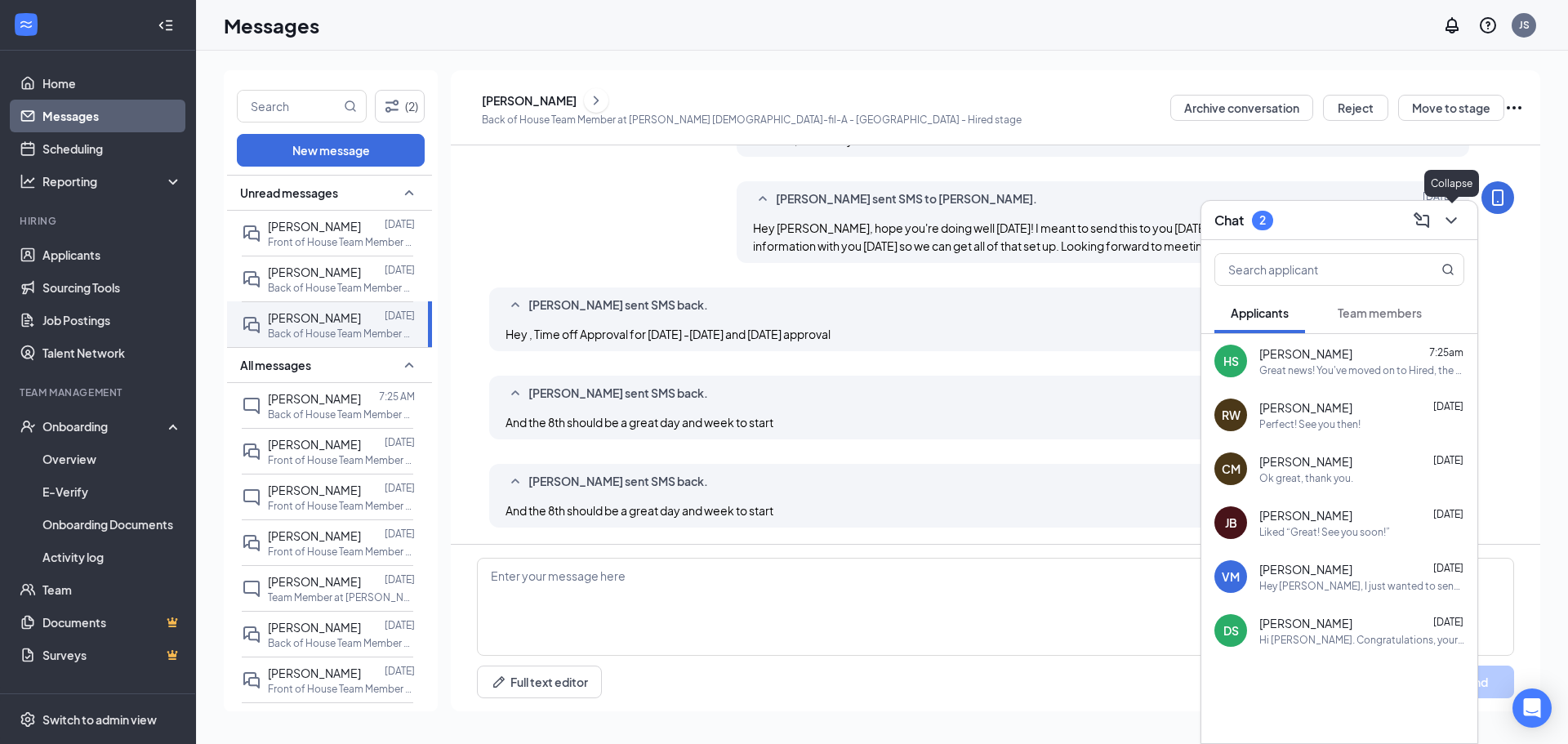
click at [1452, 223] on icon "ChevronDown" at bounding box center [1451, 221] width 10 height 7
